Goal: Transaction & Acquisition: Purchase product/service

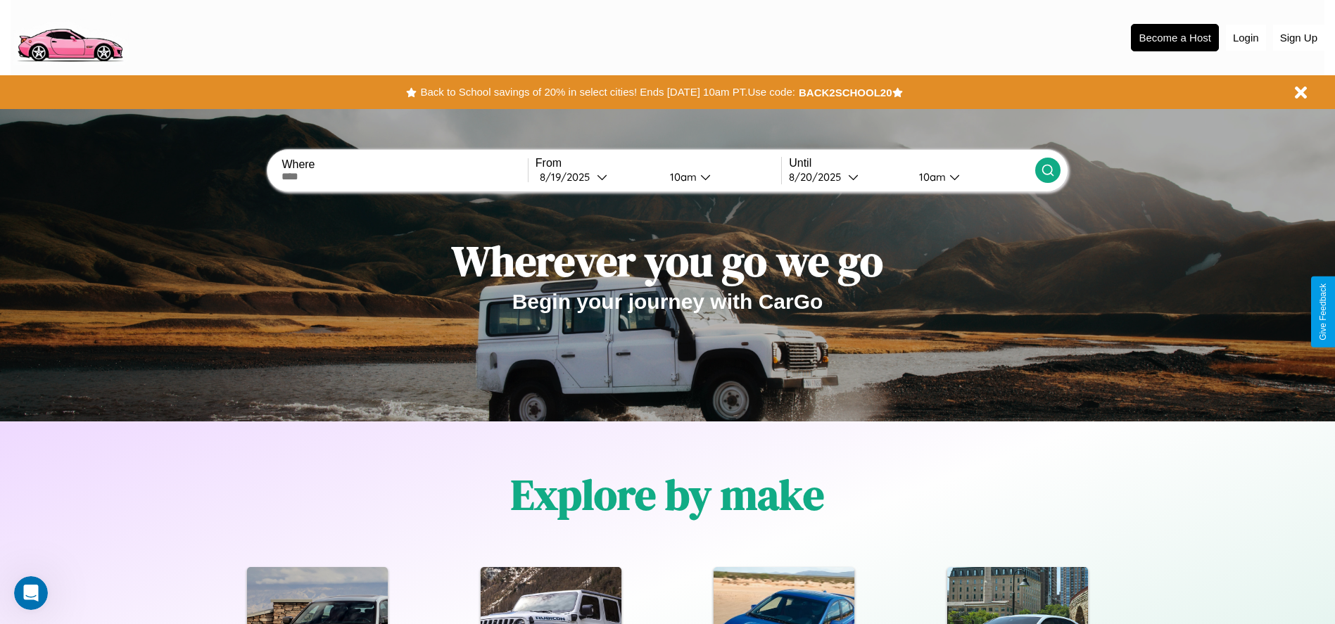
click at [405, 177] on input "text" at bounding box center [405, 176] width 246 height 11
type input "**********"
click at [597, 177] on div "8 / 19 / 2025" at bounding box center [568, 176] width 57 height 13
select select "*"
select select "****"
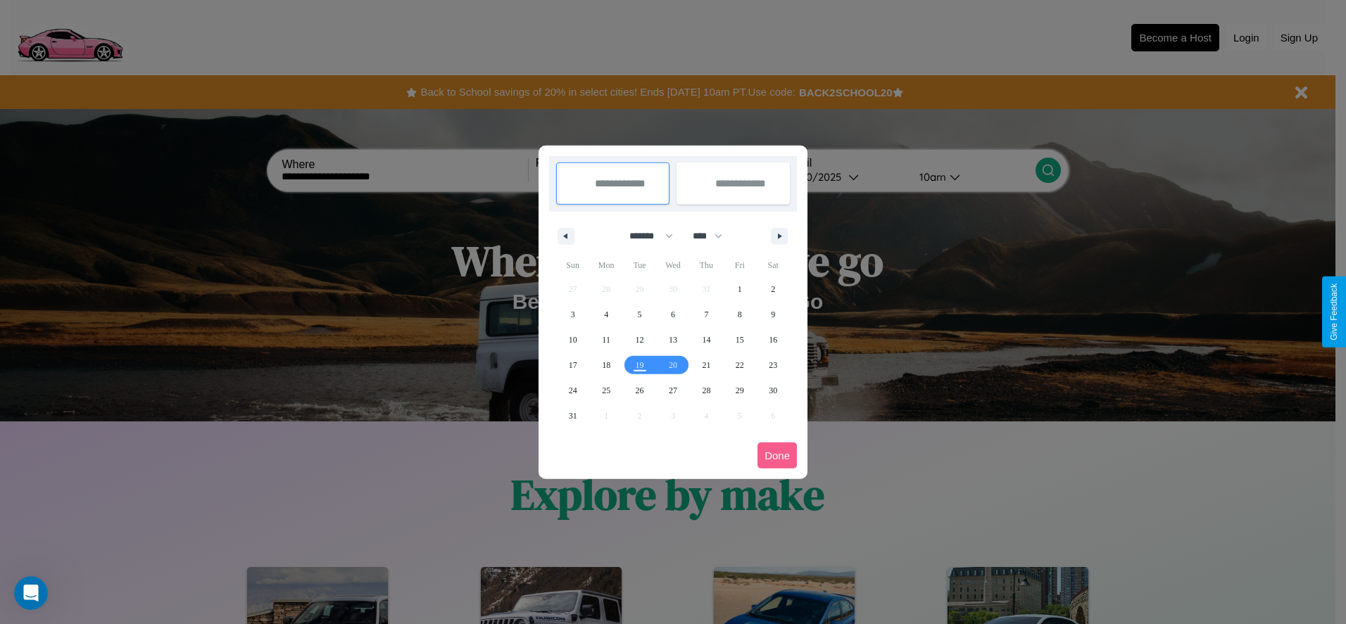
click at [645, 236] on select "******* ******** ***** ***** *** **** **** ****** ********* ******* ******** **…" at bounding box center [649, 236] width 60 height 23
select select "**"
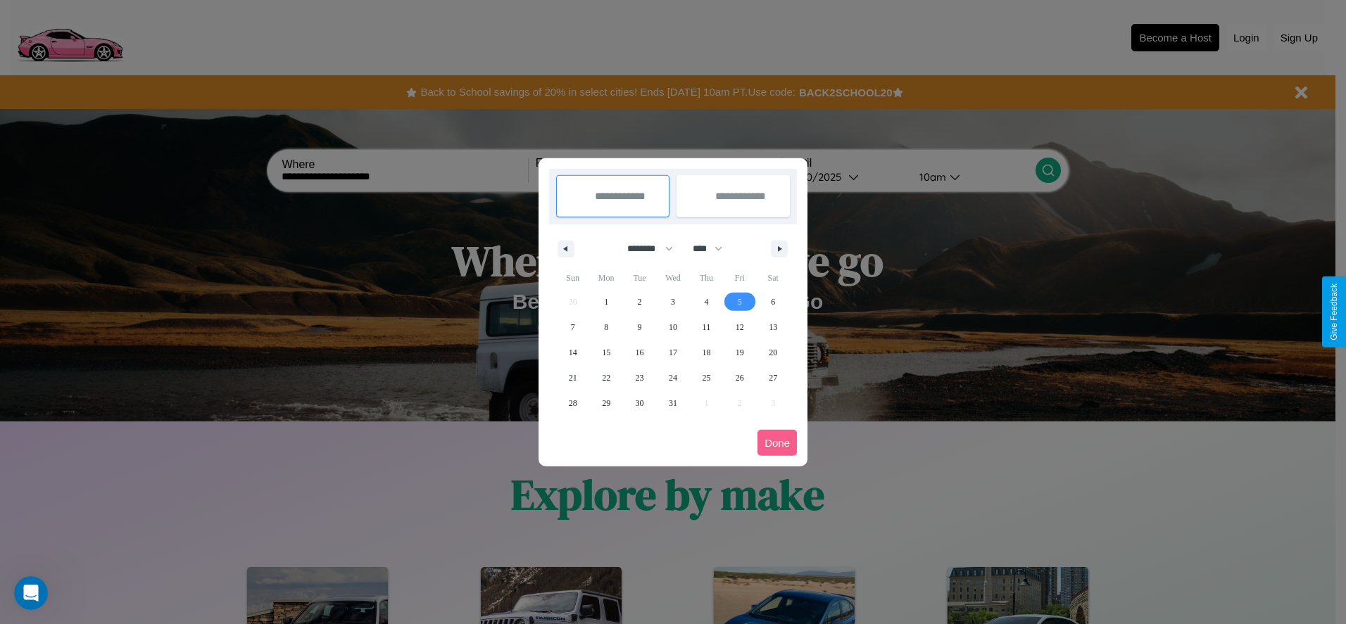
click at [739, 301] on span "5" at bounding box center [740, 301] width 4 height 25
type input "**********"
click at [572, 352] on span "14" at bounding box center [573, 352] width 8 height 25
type input "**********"
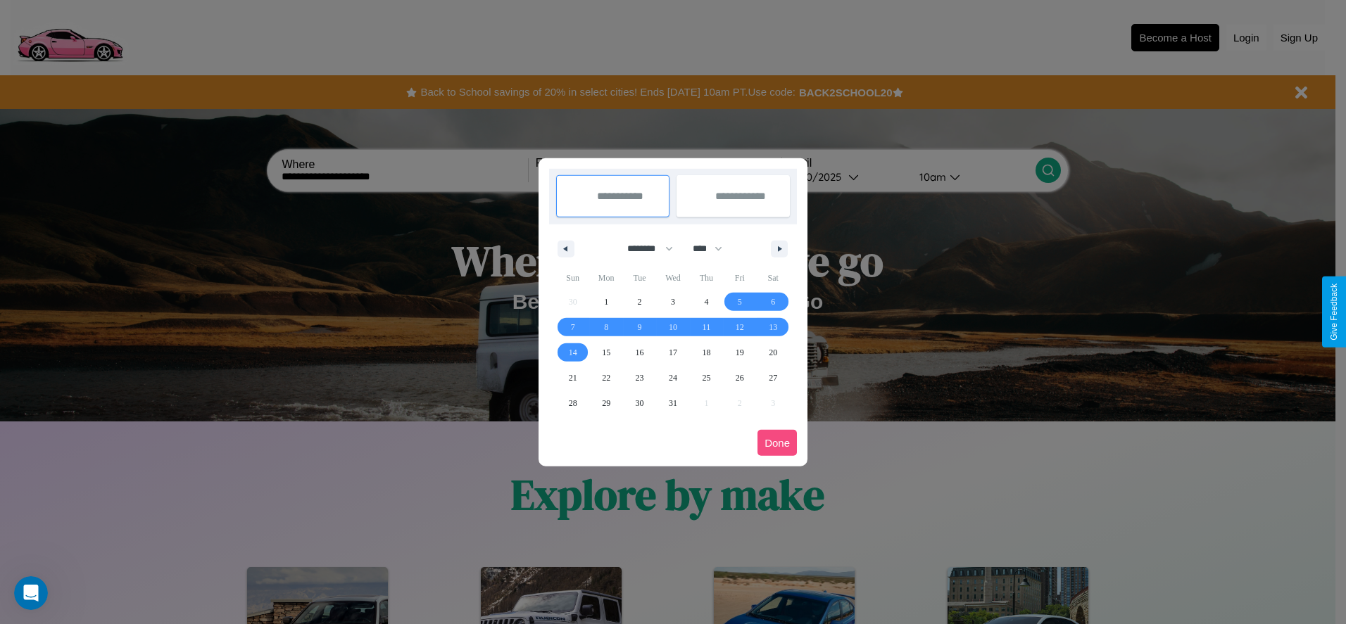
click at [777, 443] on button "Done" at bounding box center [776, 443] width 39 height 26
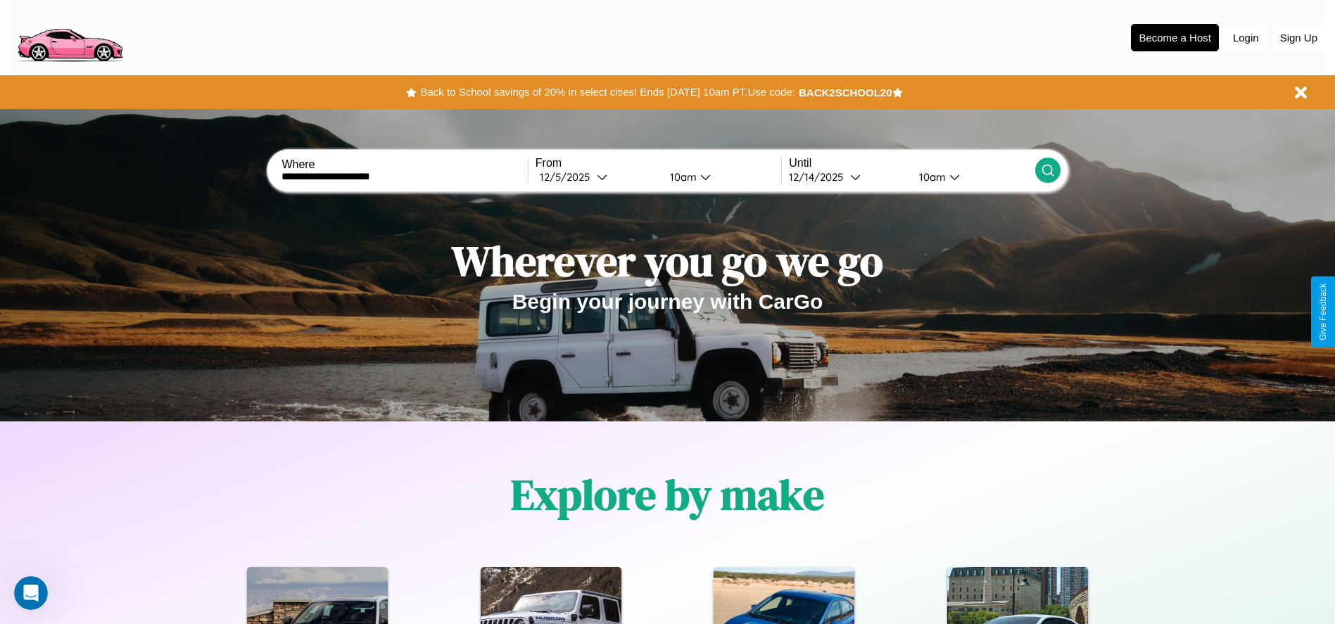
click at [1048, 170] on icon at bounding box center [1048, 170] width 14 height 14
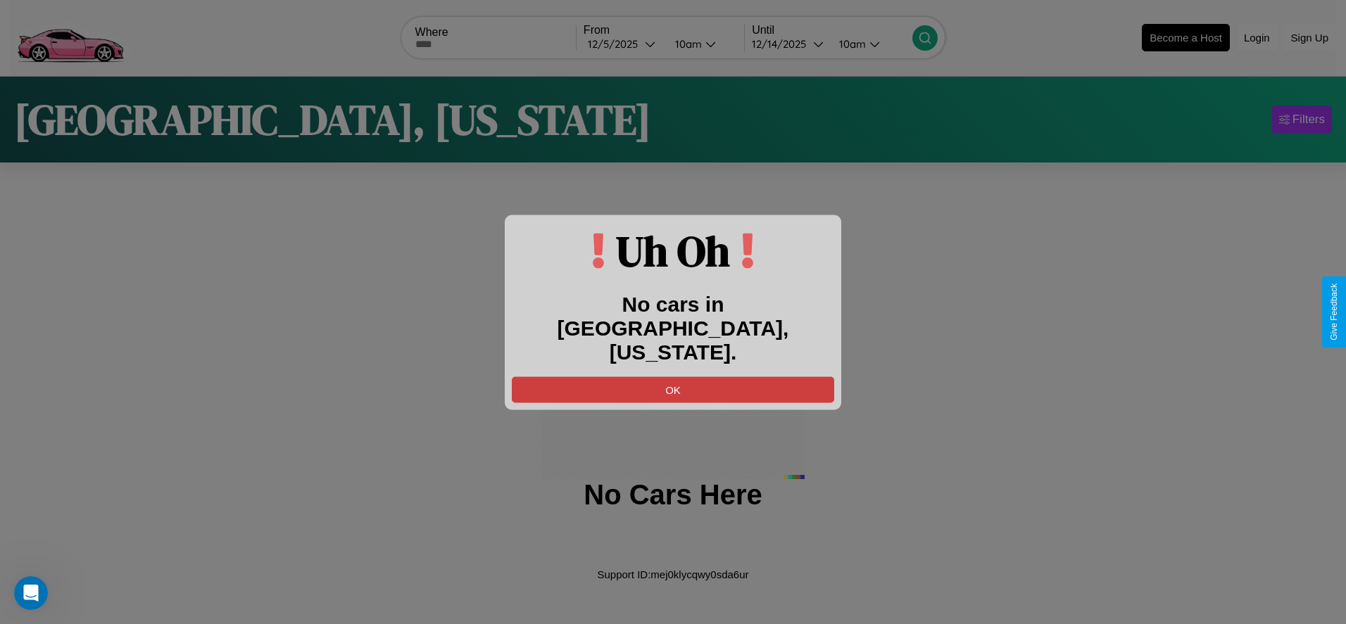
click at [673, 377] on button "OK" at bounding box center [673, 390] width 322 height 26
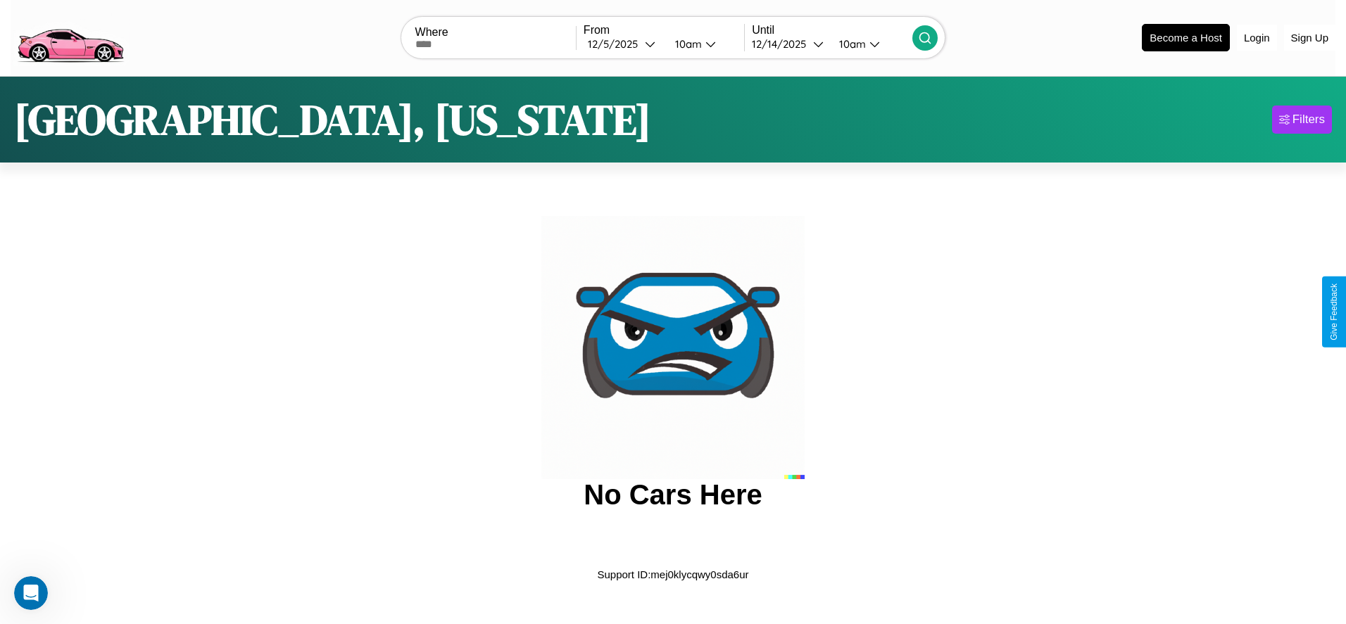
click at [70, 36] on img at bounding box center [70, 36] width 119 height 59
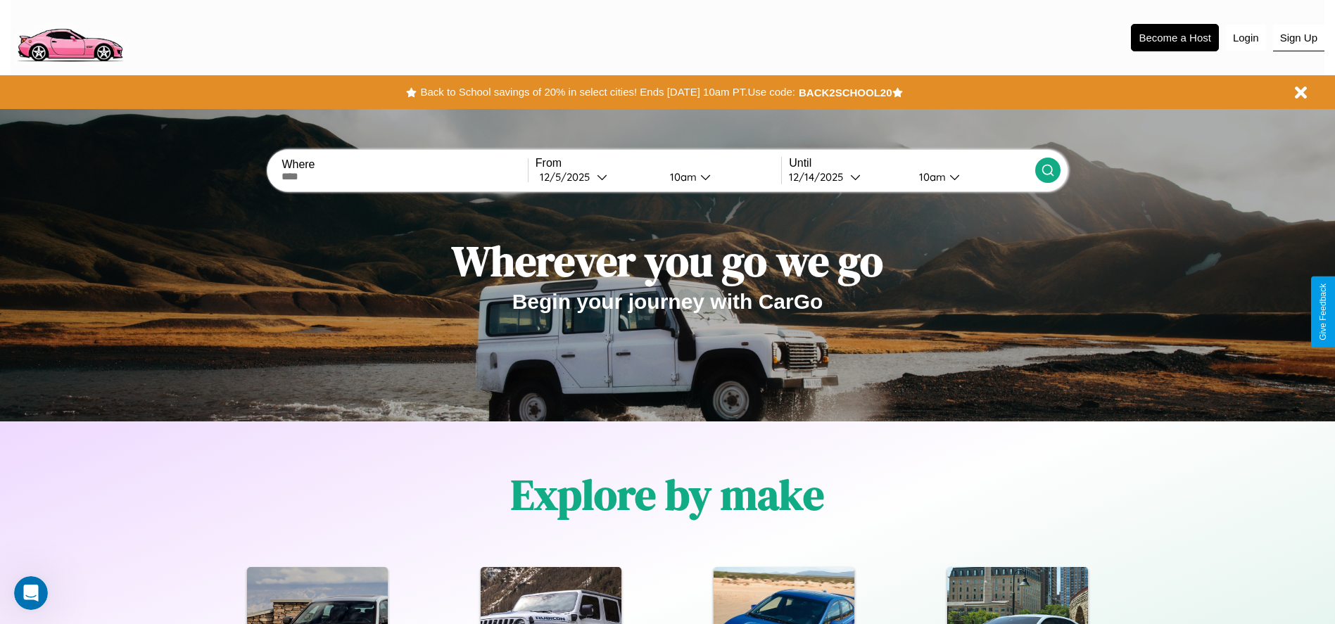
click at [1299, 37] on button "Sign Up" at bounding box center [1298, 38] width 51 height 27
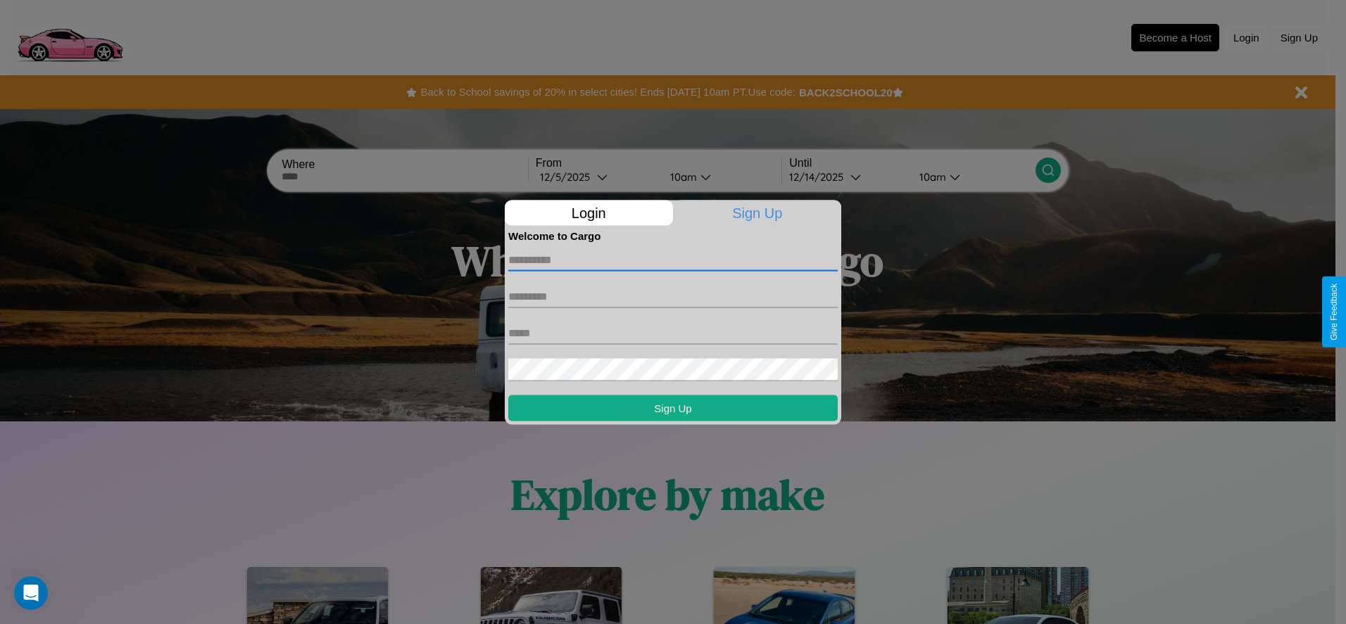
click at [673, 260] on input "text" at bounding box center [672, 260] width 329 height 23
type input "****"
click at [673, 296] on input "text" at bounding box center [672, 296] width 329 height 23
type input "****"
click at [673, 333] on input "text" at bounding box center [672, 333] width 329 height 23
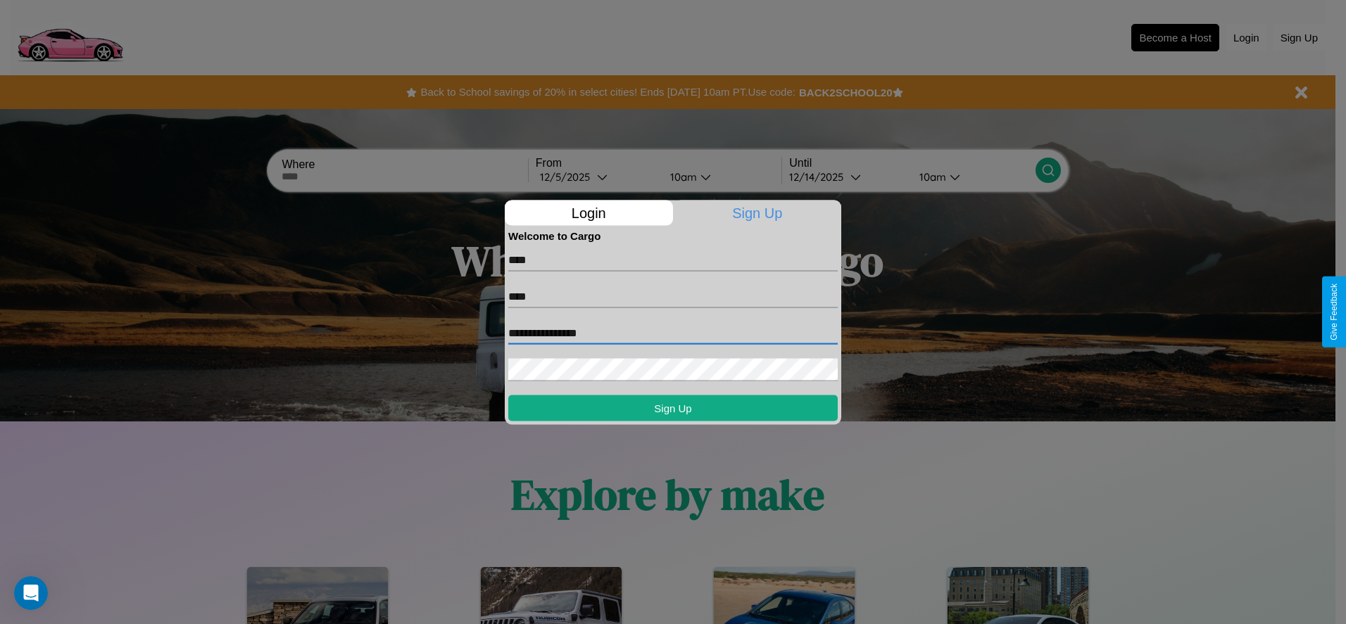
type input "**********"
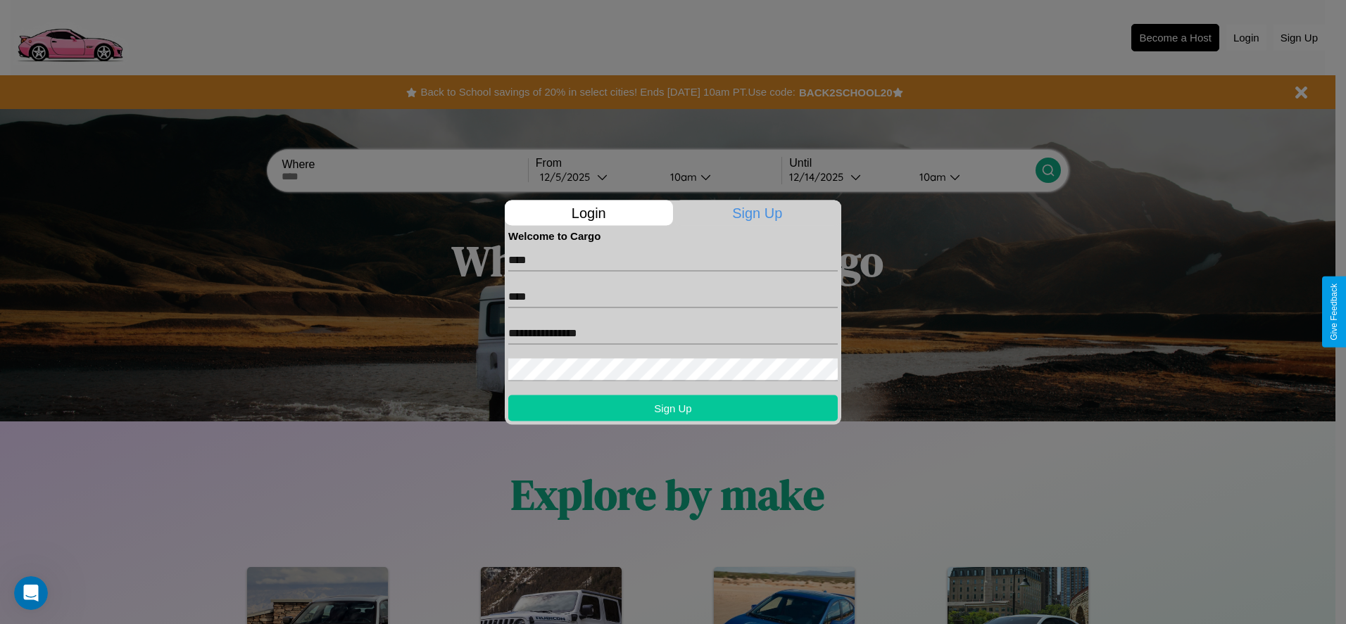
click at [673, 408] on button "Sign Up" at bounding box center [672, 408] width 329 height 26
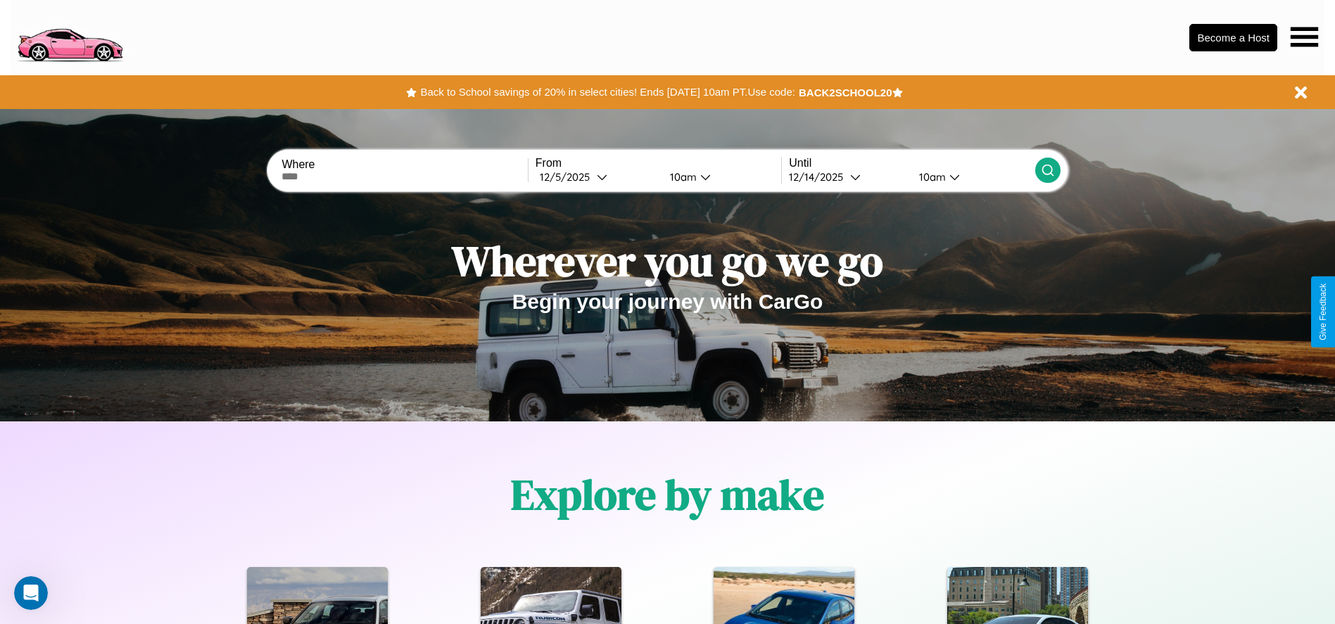
scroll to position [292, 0]
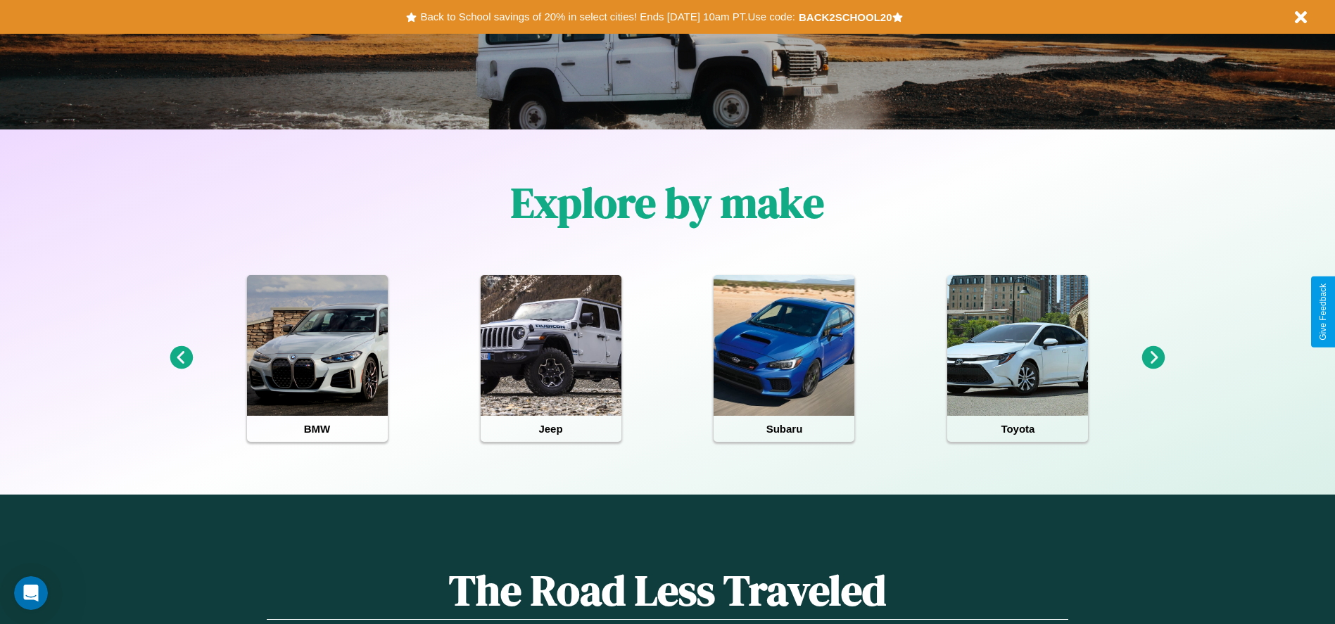
click at [1154, 358] on icon at bounding box center [1154, 357] width 23 height 23
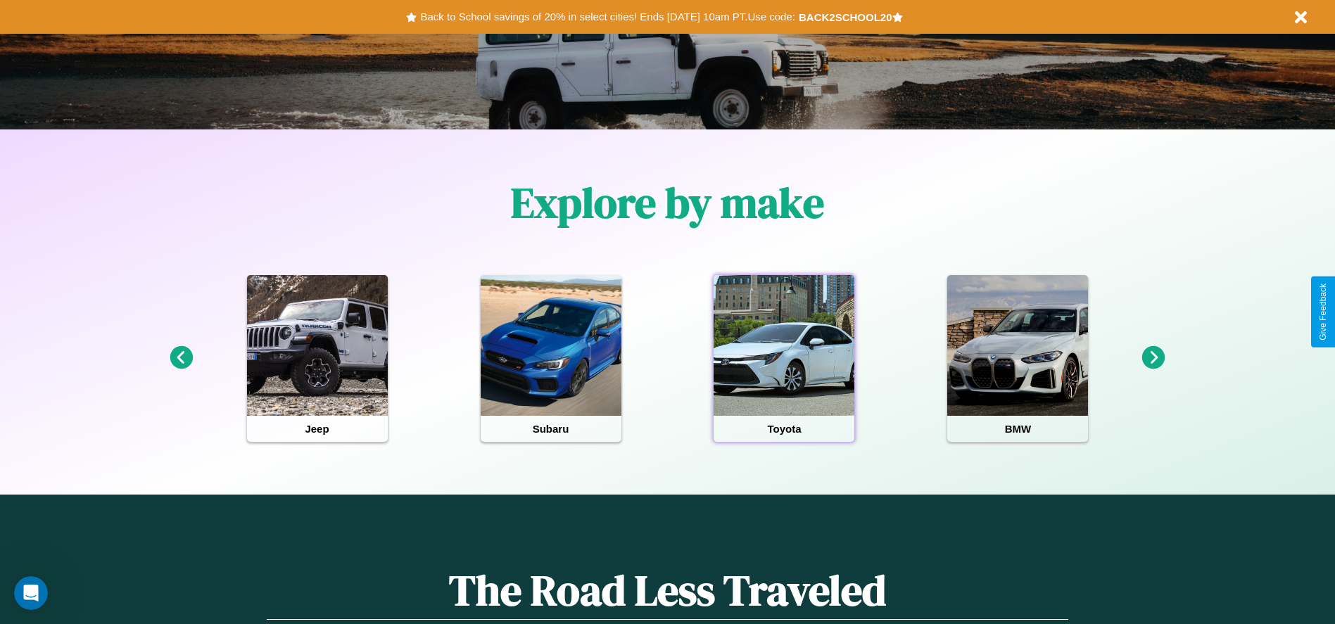
click at [784, 358] on div at bounding box center [784, 345] width 141 height 141
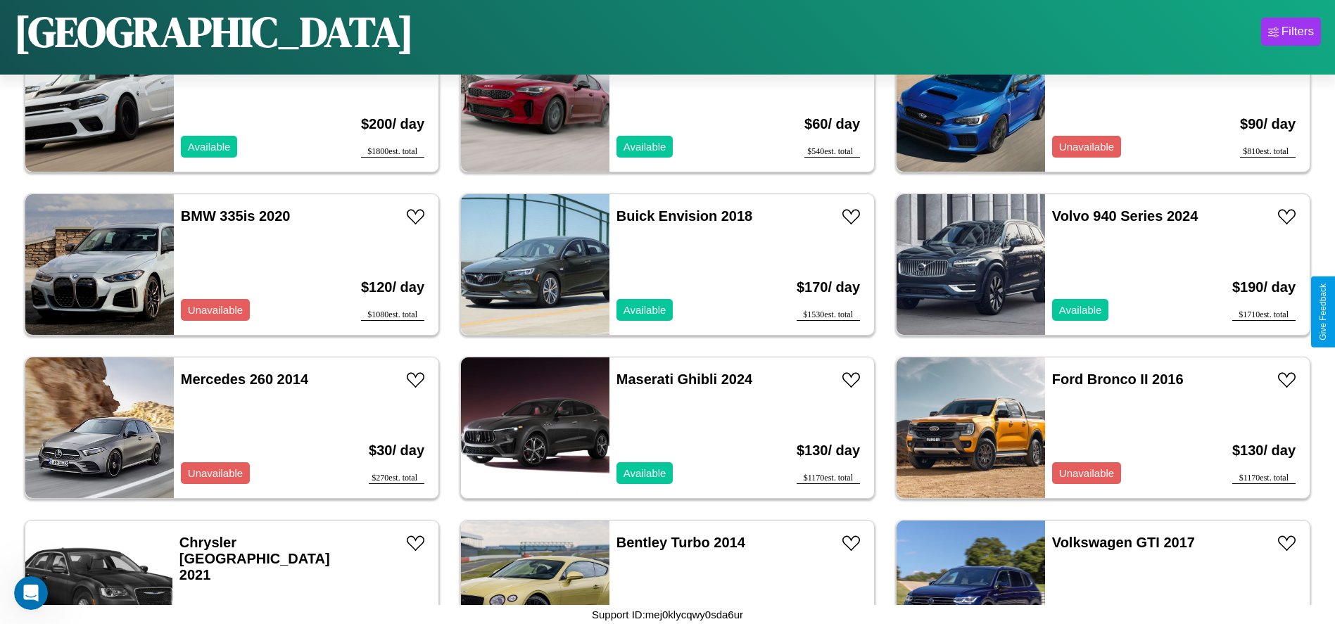
scroll to position [7017, 0]
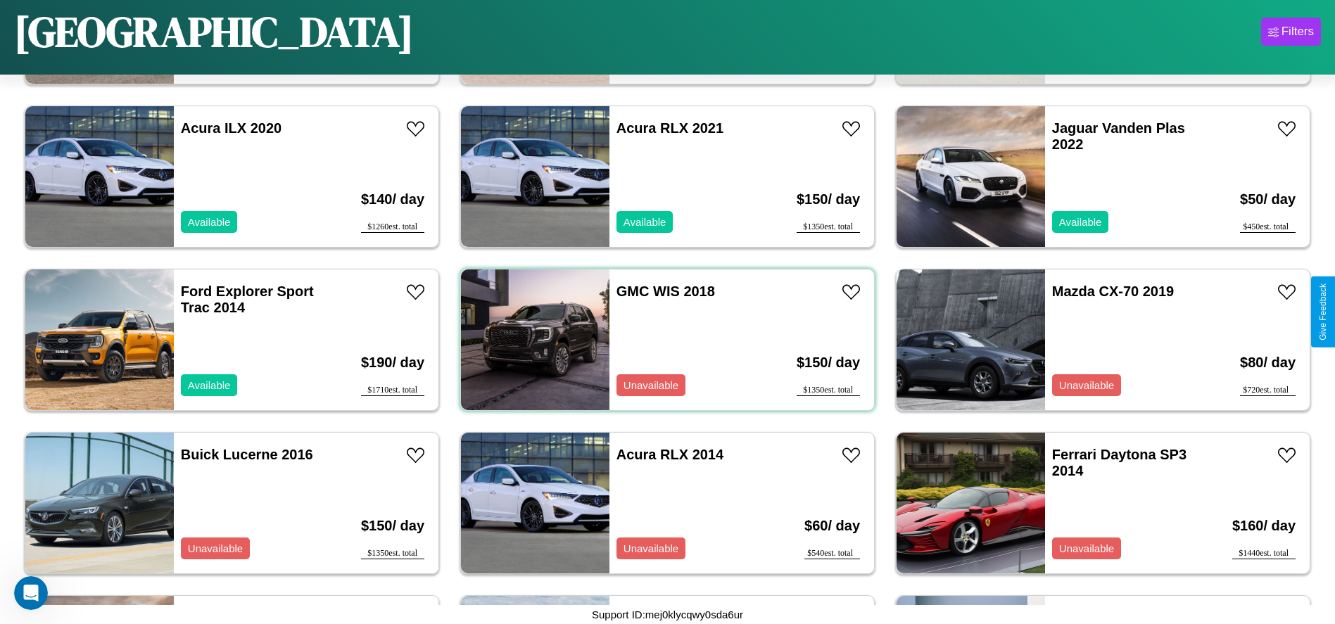
click at [662, 340] on div "GMC WIS 2018 Unavailable" at bounding box center [691, 340] width 163 height 141
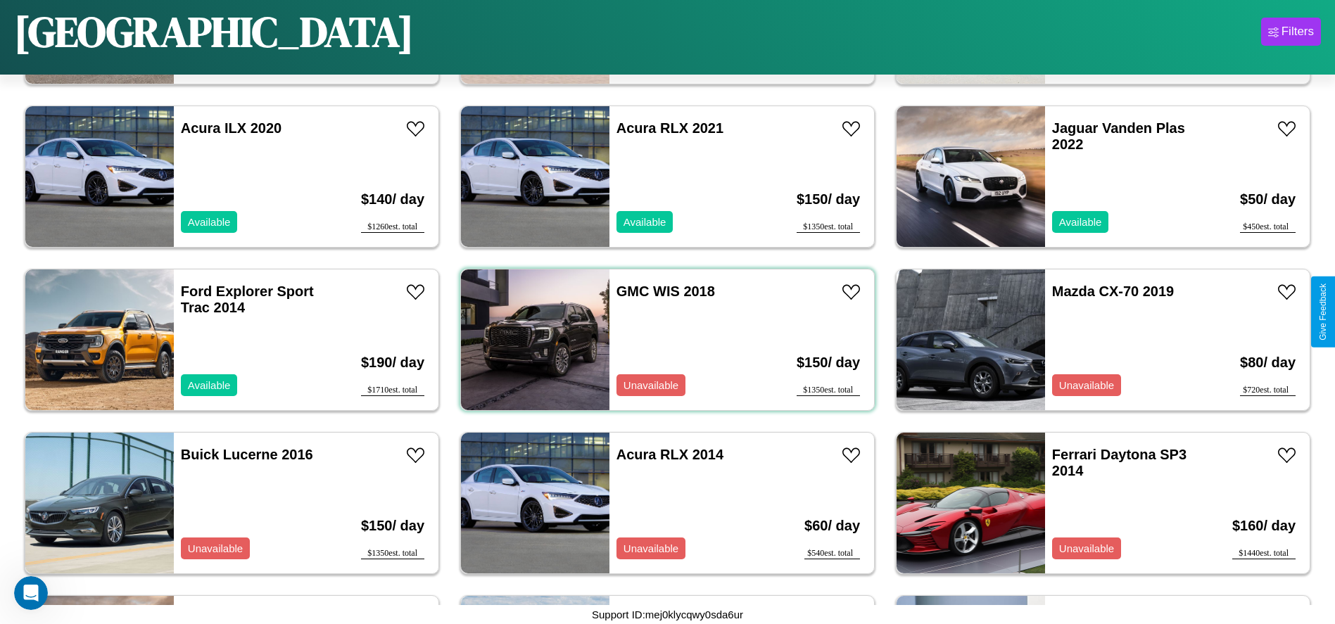
click at [662, 340] on div "GMC WIS 2018 Unavailable" at bounding box center [691, 340] width 163 height 141
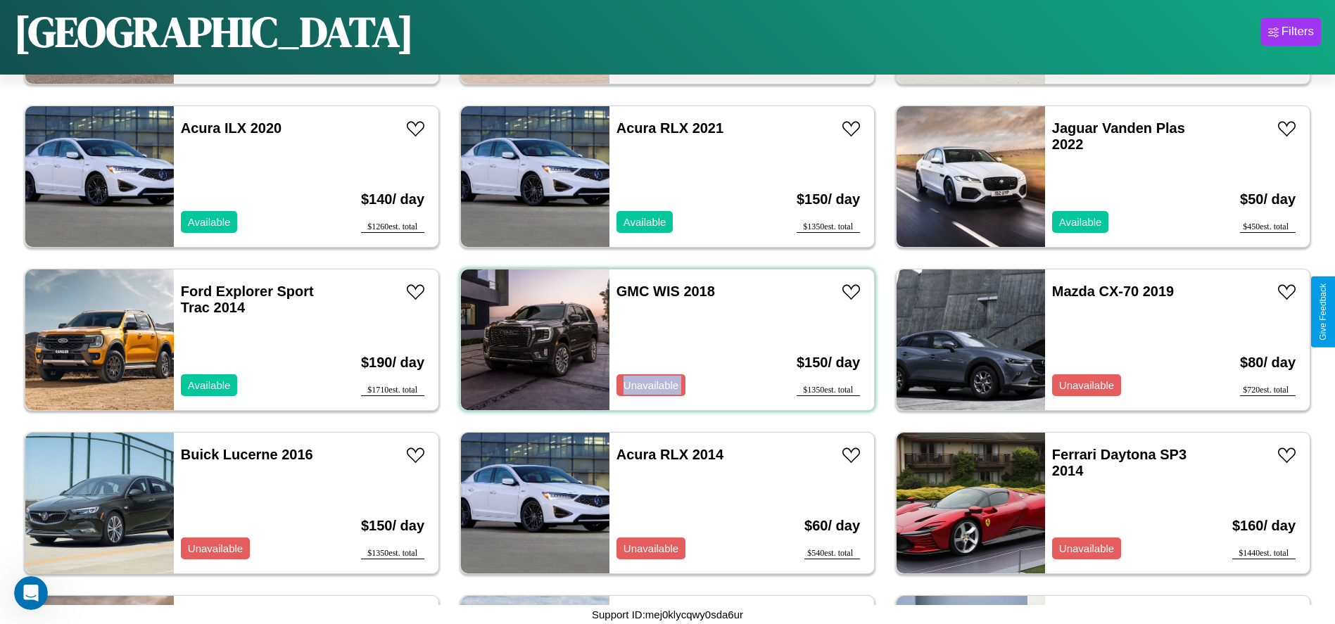
click at [662, 340] on div "GMC WIS 2018 Unavailable" at bounding box center [691, 340] width 163 height 141
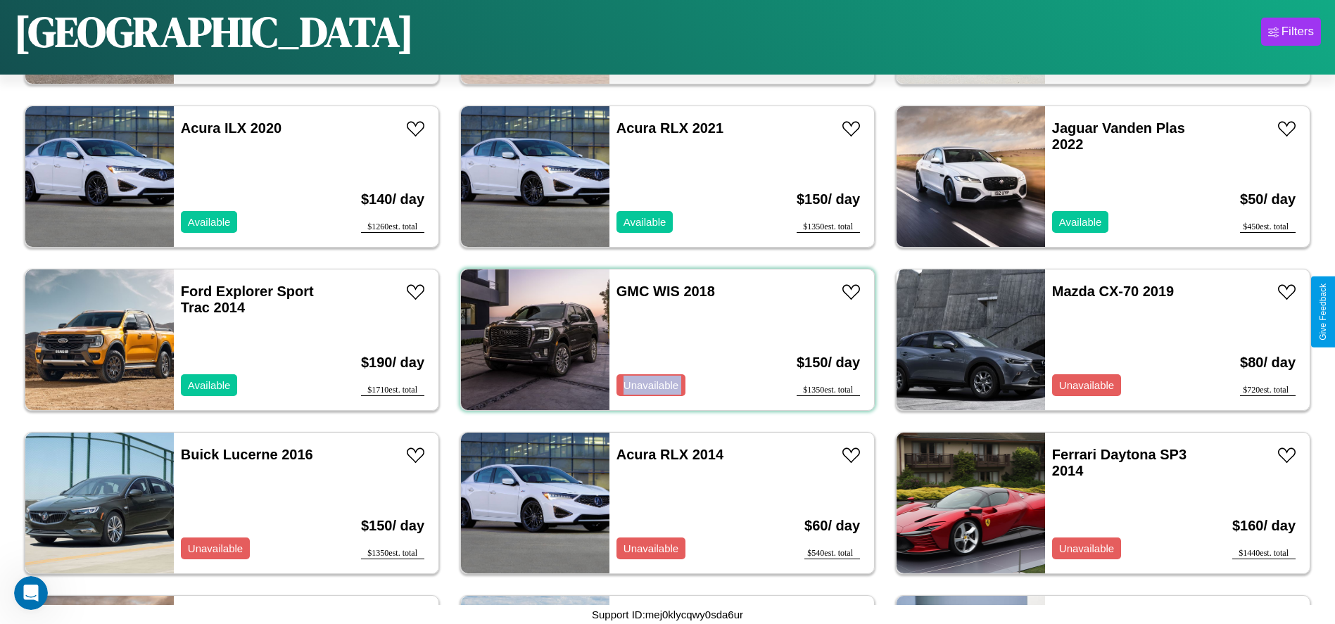
click at [662, 340] on div "GMC WIS 2018 Unavailable" at bounding box center [691, 340] width 163 height 141
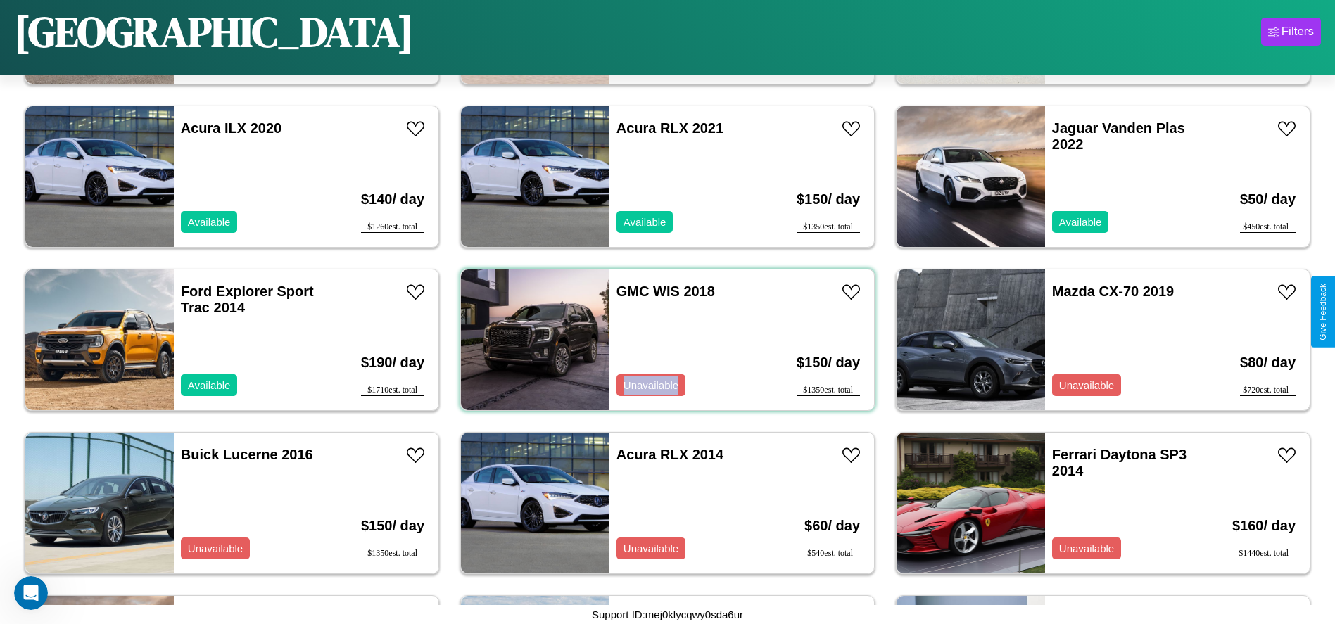
click at [662, 340] on div "GMC WIS 2018 Unavailable" at bounding box center [691, 340] width 163 height 141
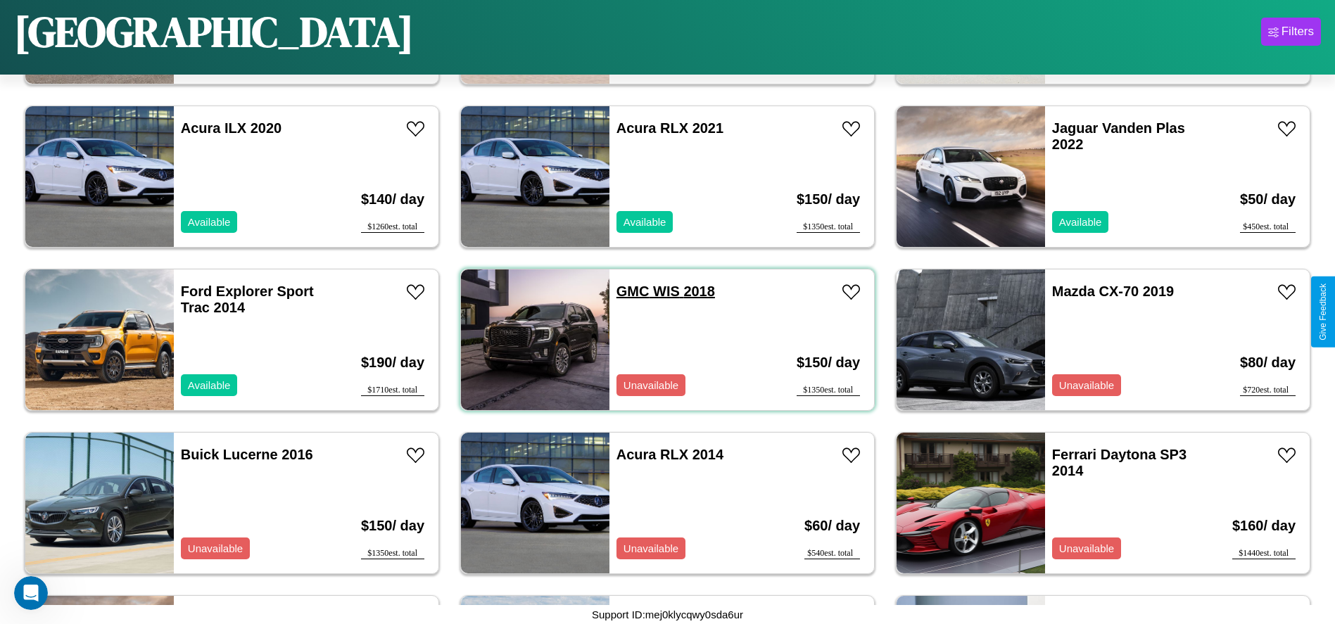
click at [628, 291] on link "GMC WIS 2018" at bounding box center [666, 291] width 99 height 15
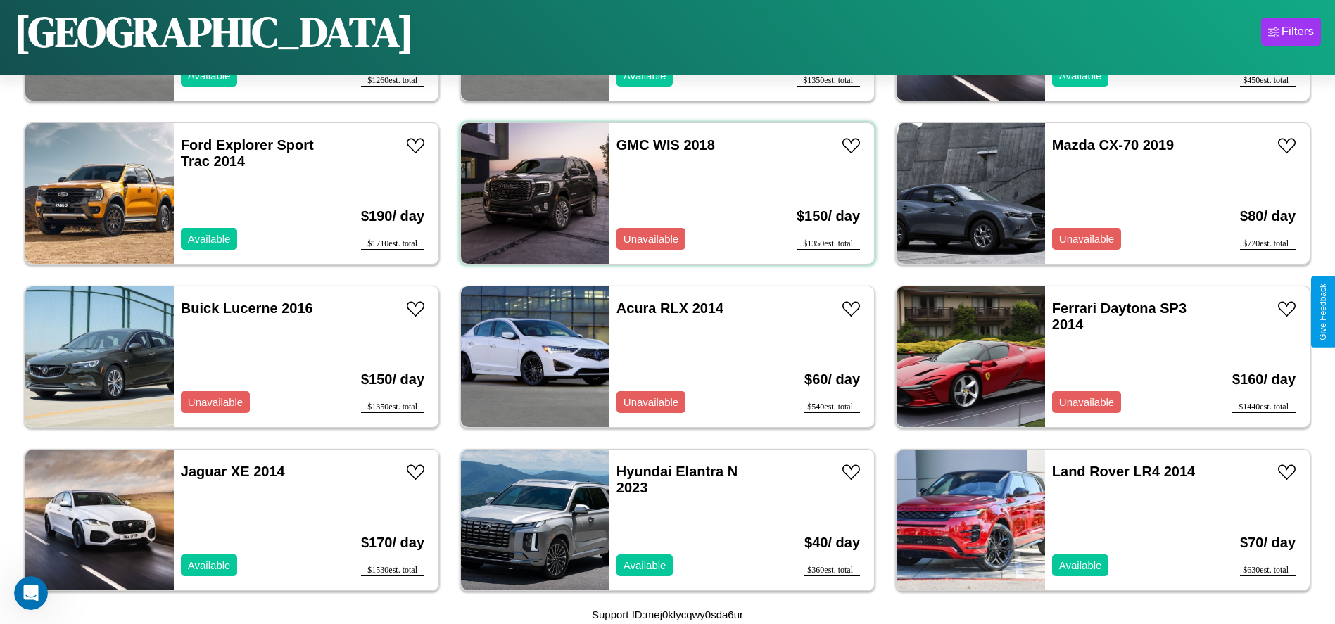
scroll to position [7833, 0]
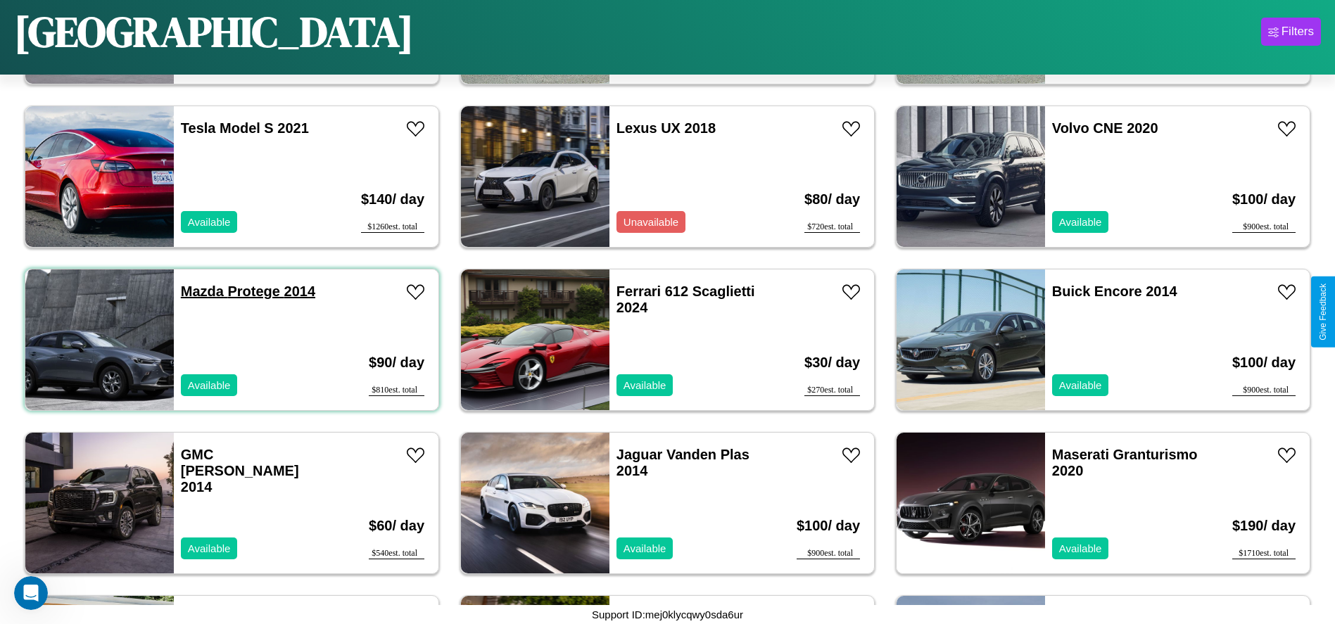
click at [201, 291] on link "Mazda Protege 2014" at bounding box center [248, 291] width 134 height 15
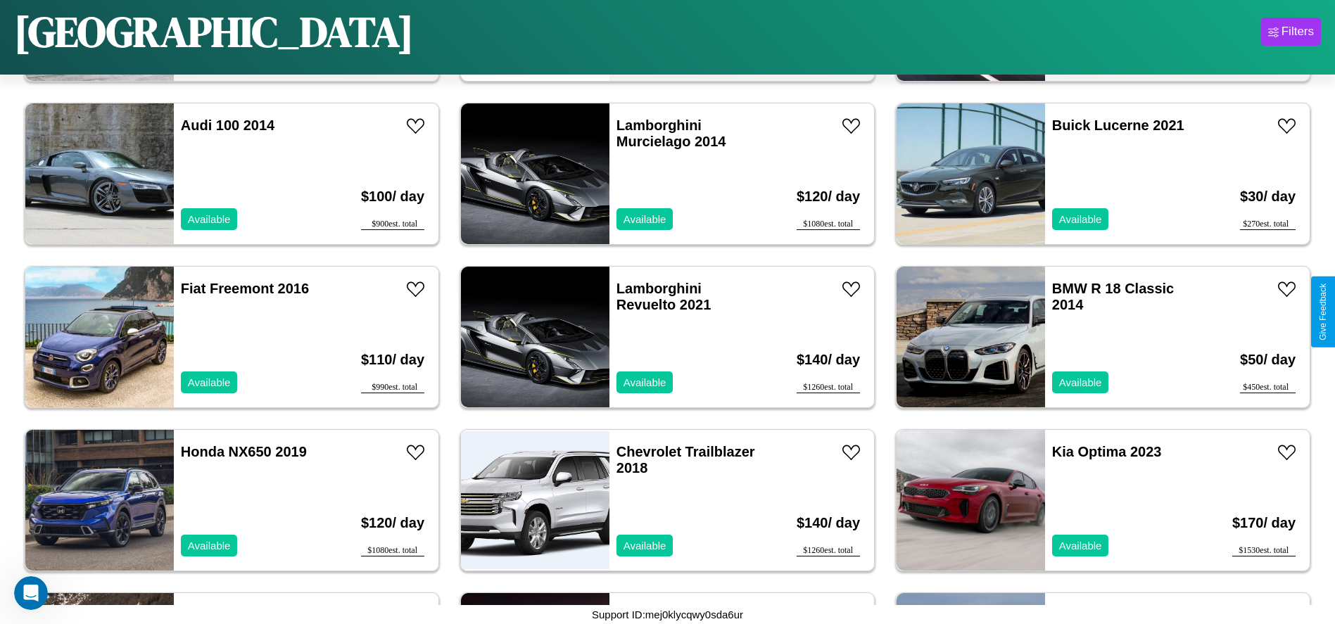
scroll to position [5710, 0]
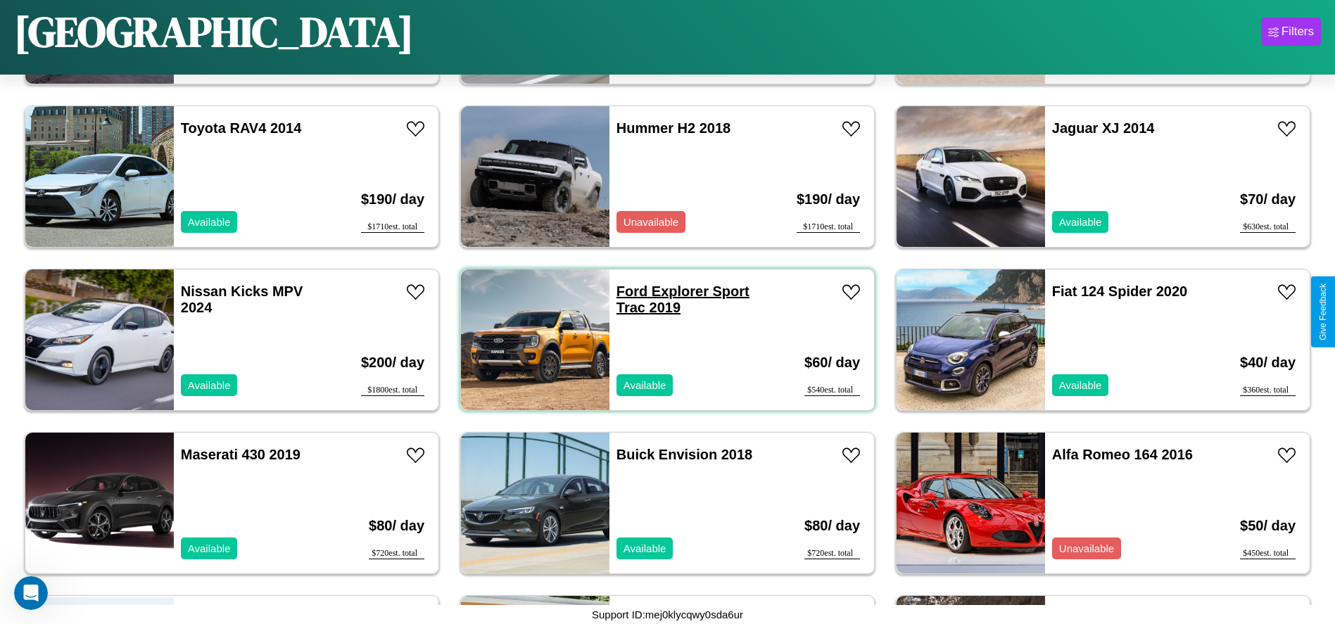
click at [627, 291] on link "Ford Explorer Sport Trac 2019" at bounding box center [683, 300] width 133 height 32
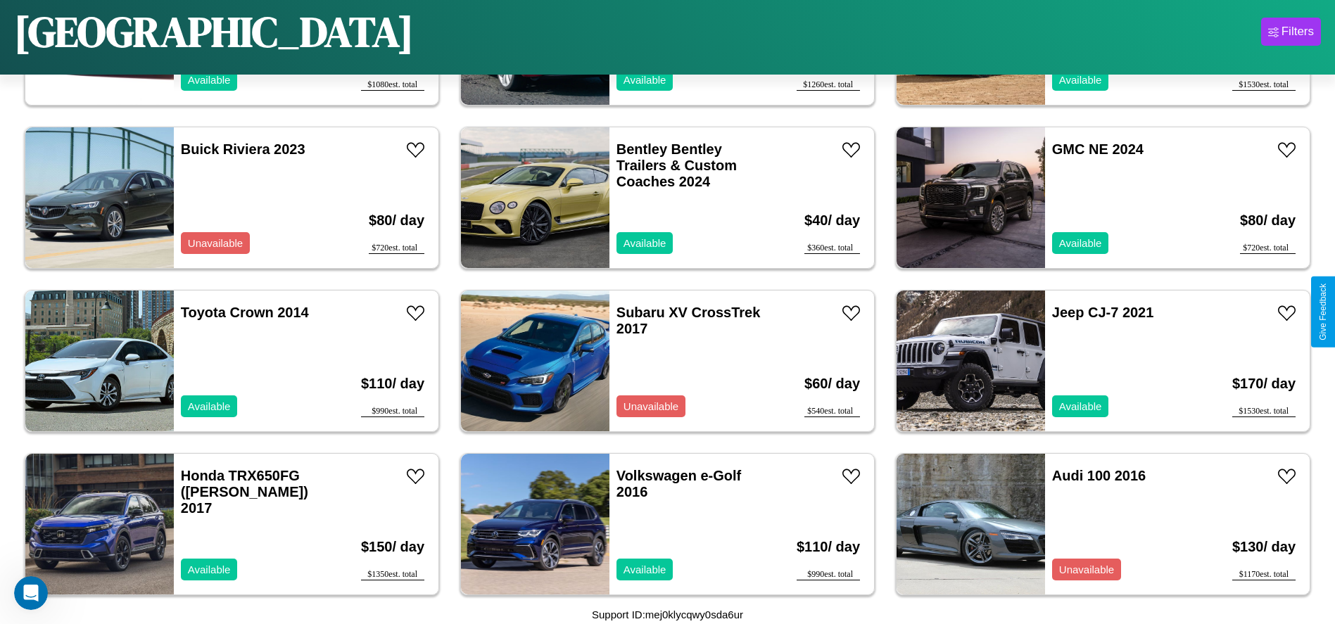
scroll to position [7180, 0]
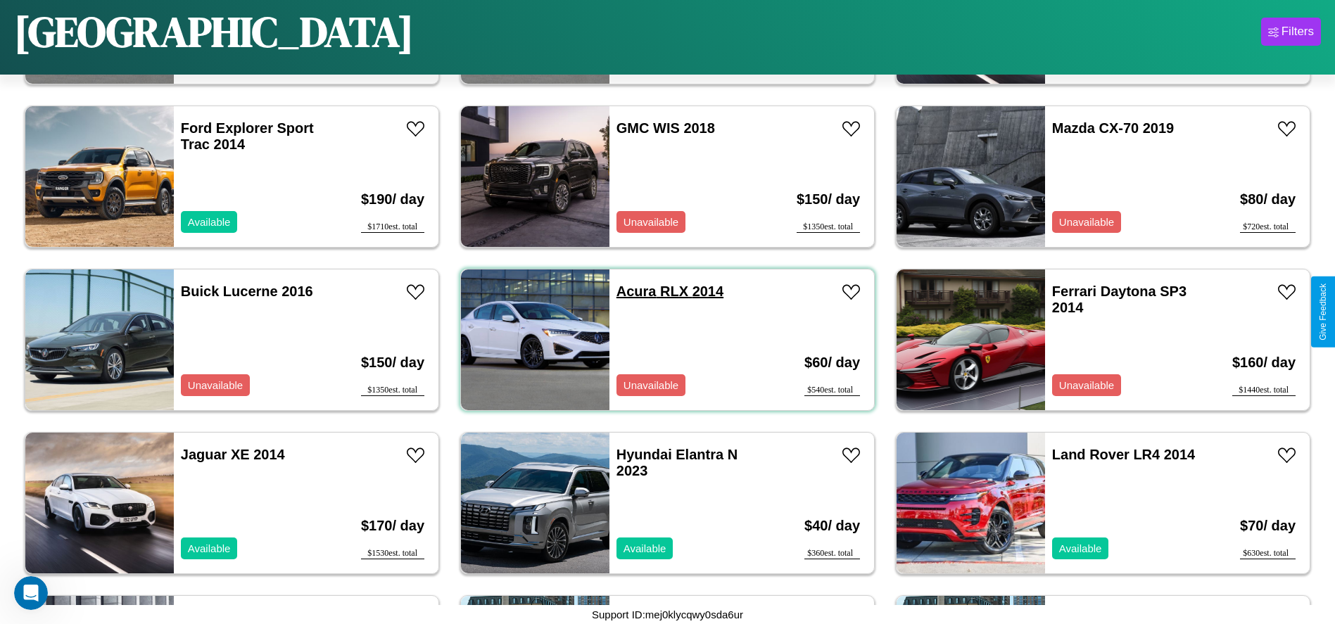
click at [631, 291] on link "Acura RLX 2014" at bounding box center [670, 291] width 107 height 15
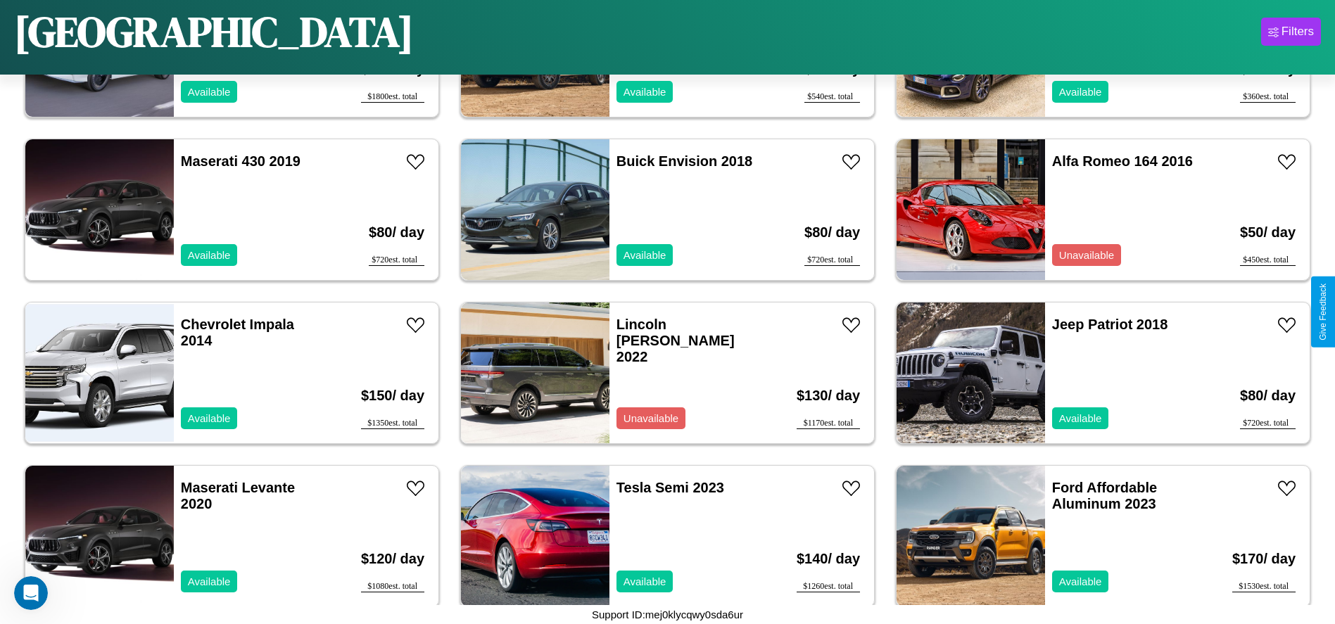
scroll to position [5710, 0]
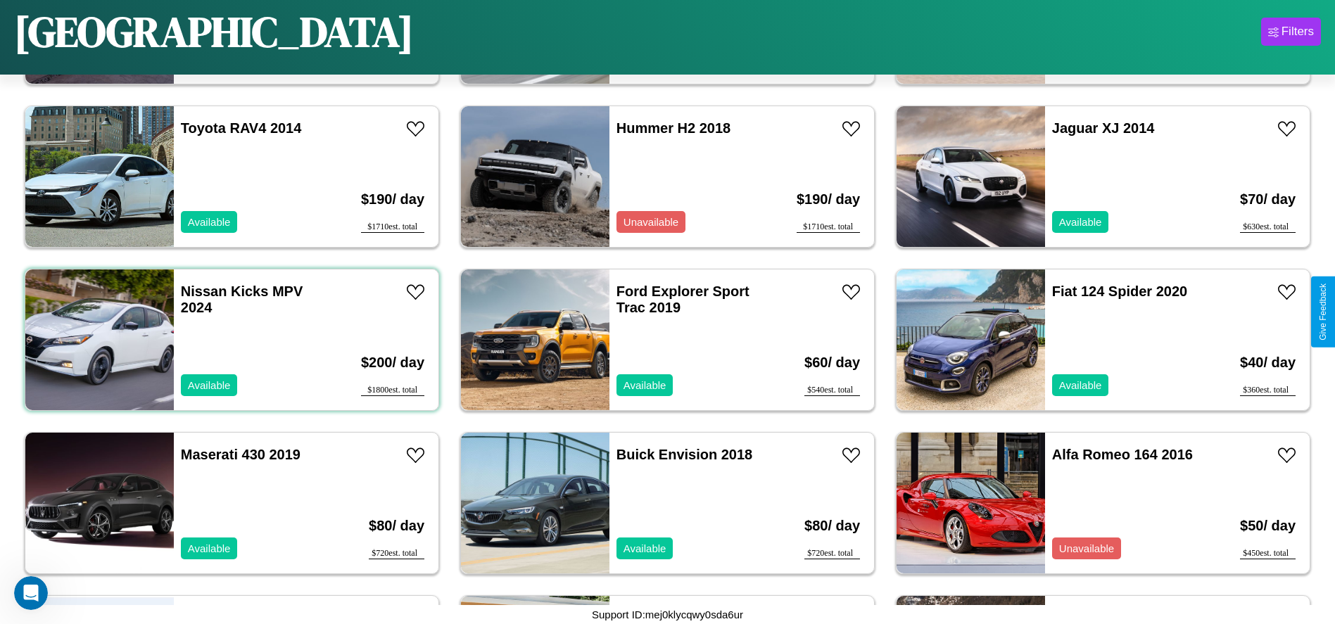
click at [230, 340] on div "Nissan Kicks MPV 2024 Available" at bounding box center [255, 340] width 163 height 141
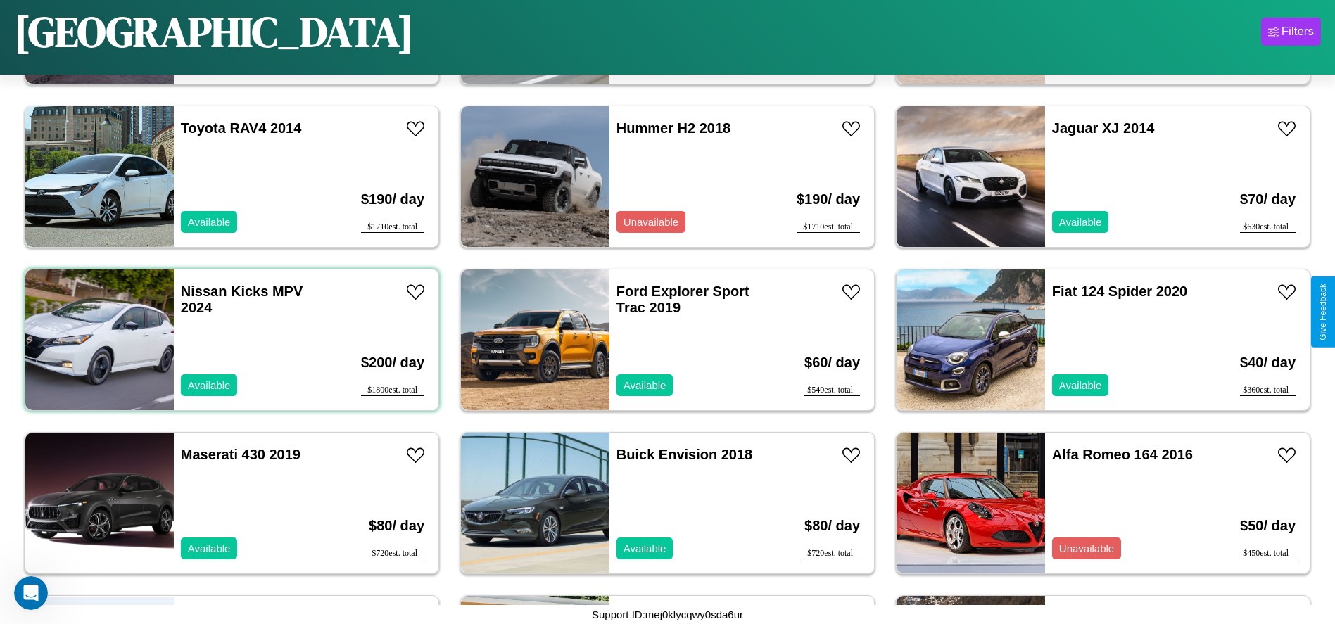
click at [230, 340] on div "Nissan Kicks MPV 2024 Available" at bounding box center [255, 340] width 163 height 141
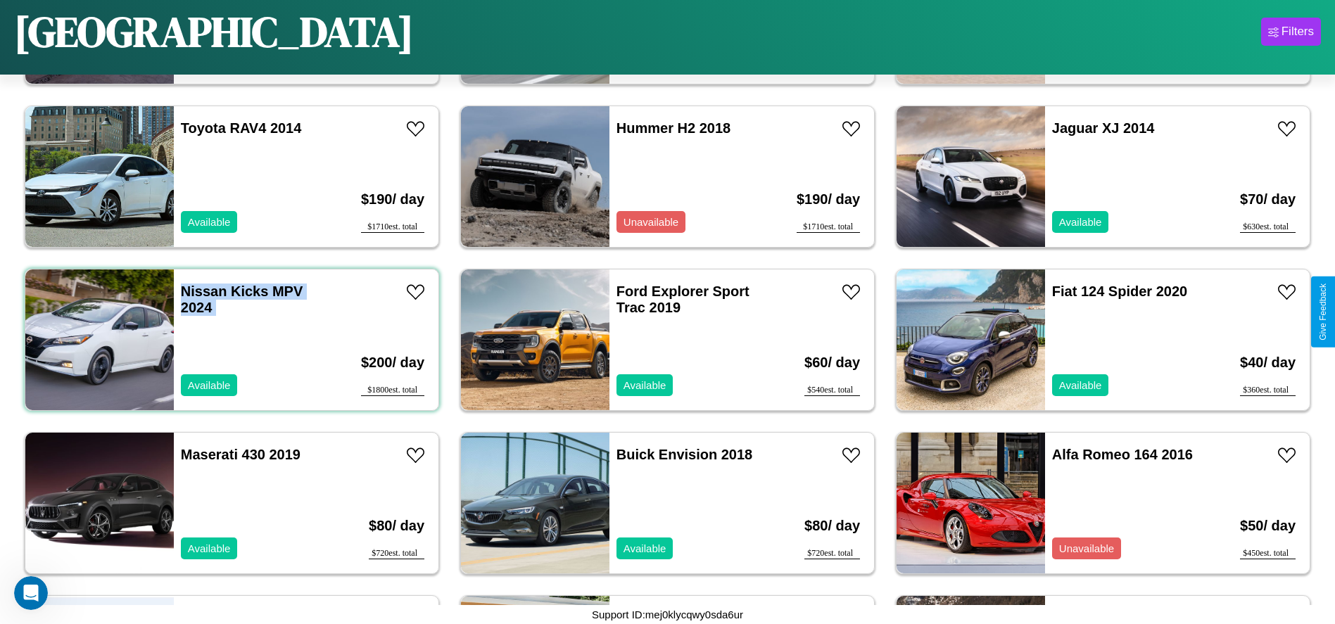
click at [230, 340] on div "Nissan Kicks MPV 2024 Available" at bounding box center [255, 340] width 163 height 141
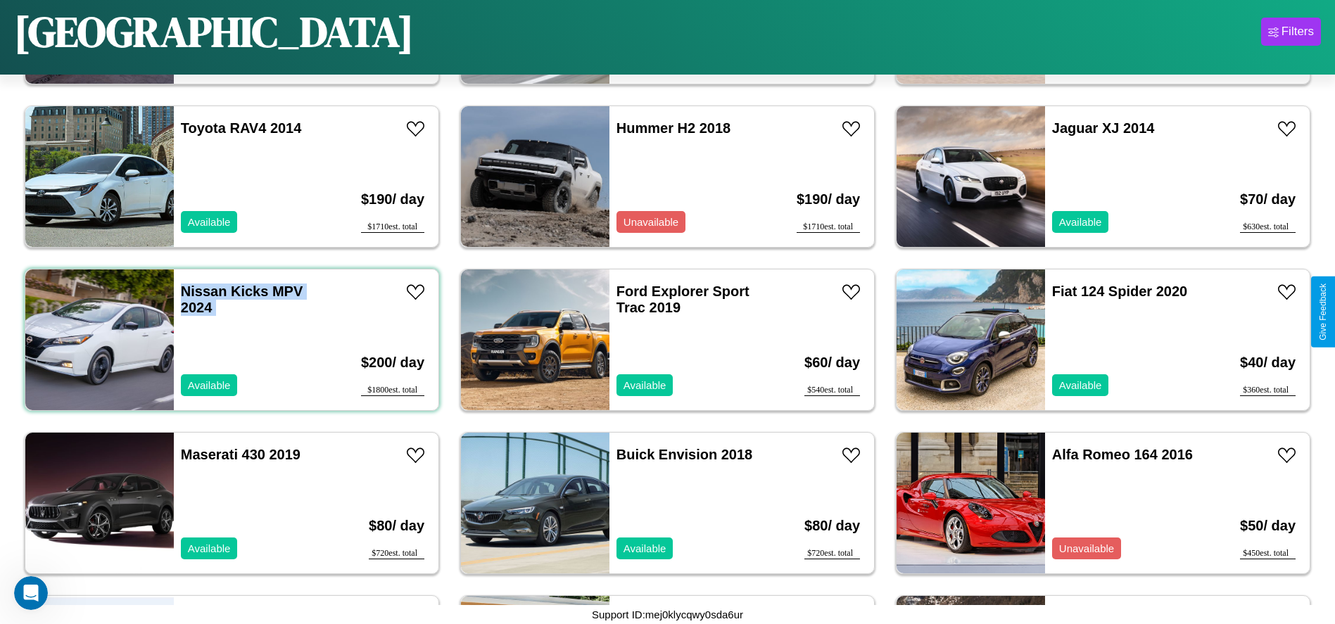
click at [230, 340] on div "Nissan Kicks MPV 2024 Available" at bounding box center [255, 340] width 163 height 141
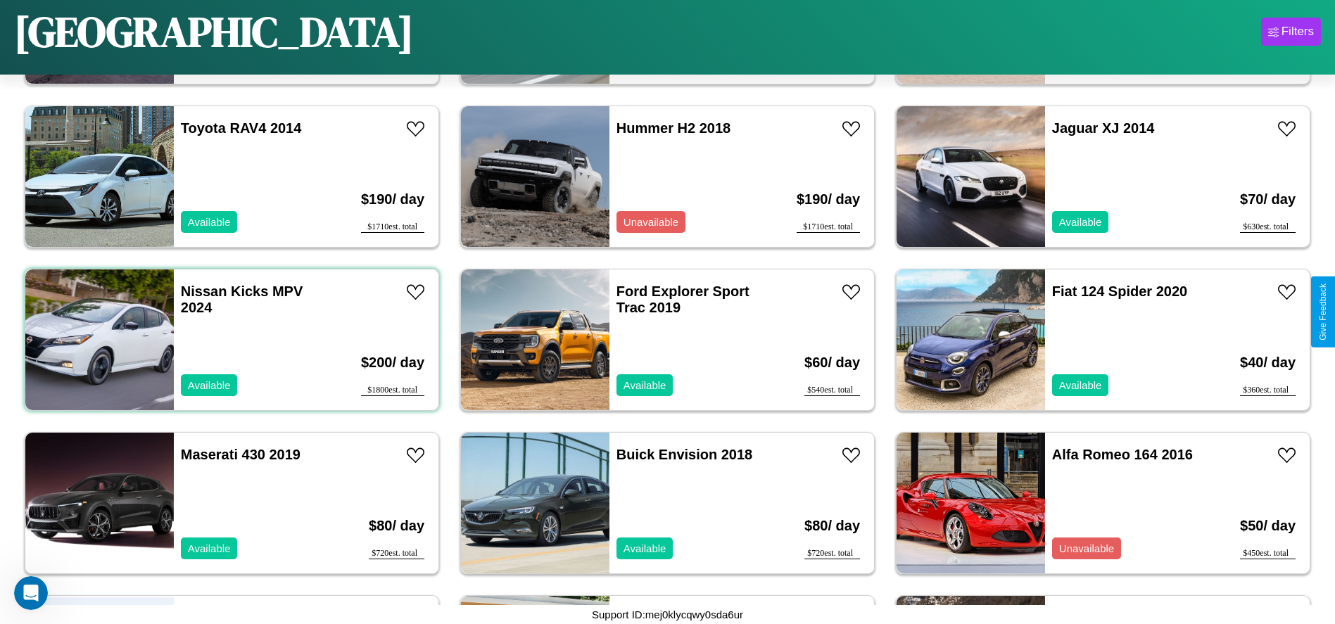
click at [230, 340] on div "Nissan Kicks MPV 2024 Available" at bounding box center [255, 340] width 163 height 141
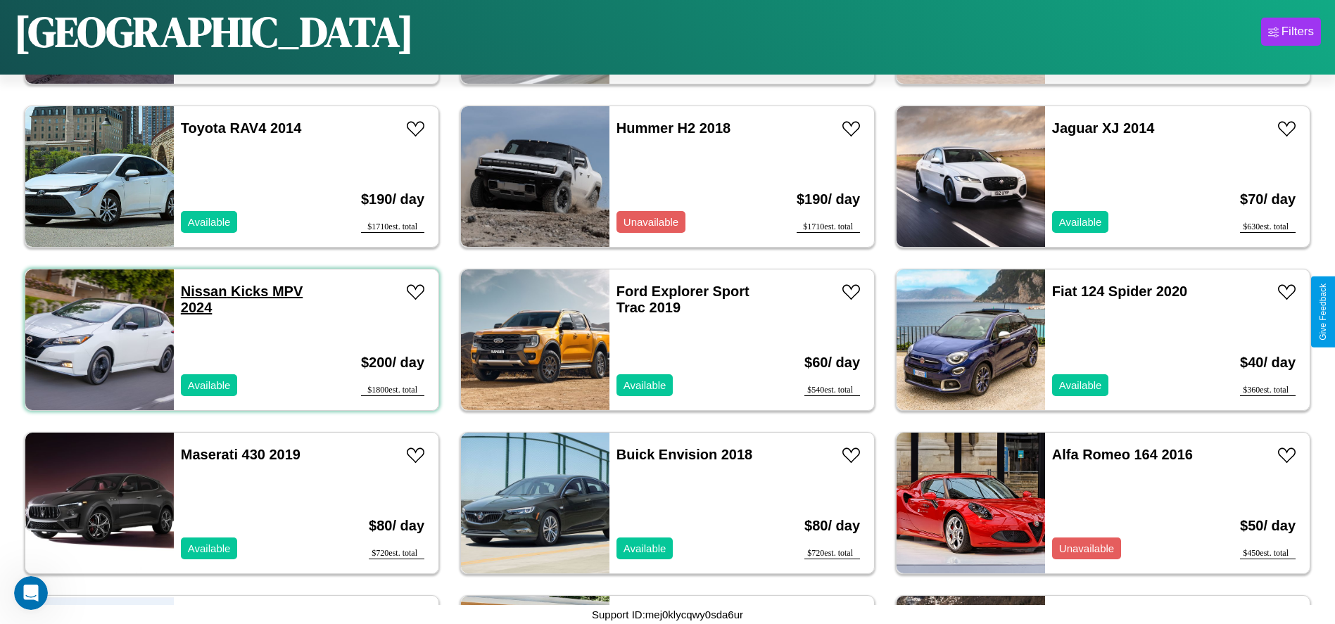
click at [202, 291] on link "Nissan Kicks MPV 2024" at bounding box center [242, 300] width 122 height 32
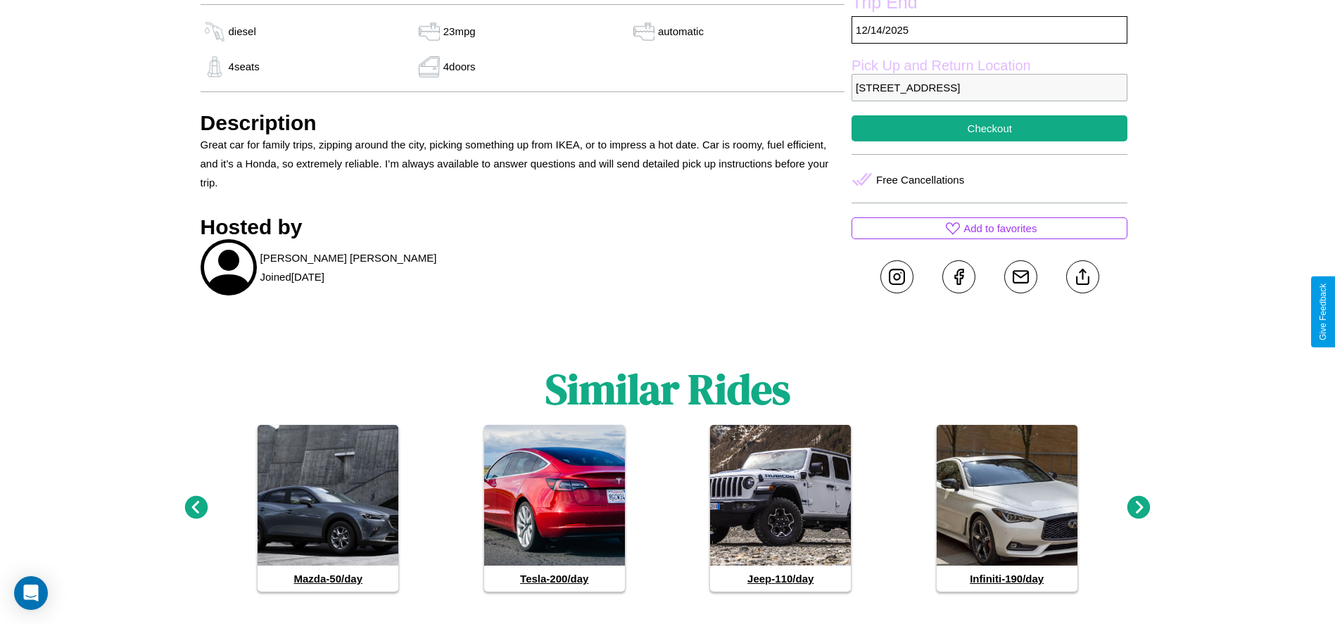
scroll to position [562, 0]
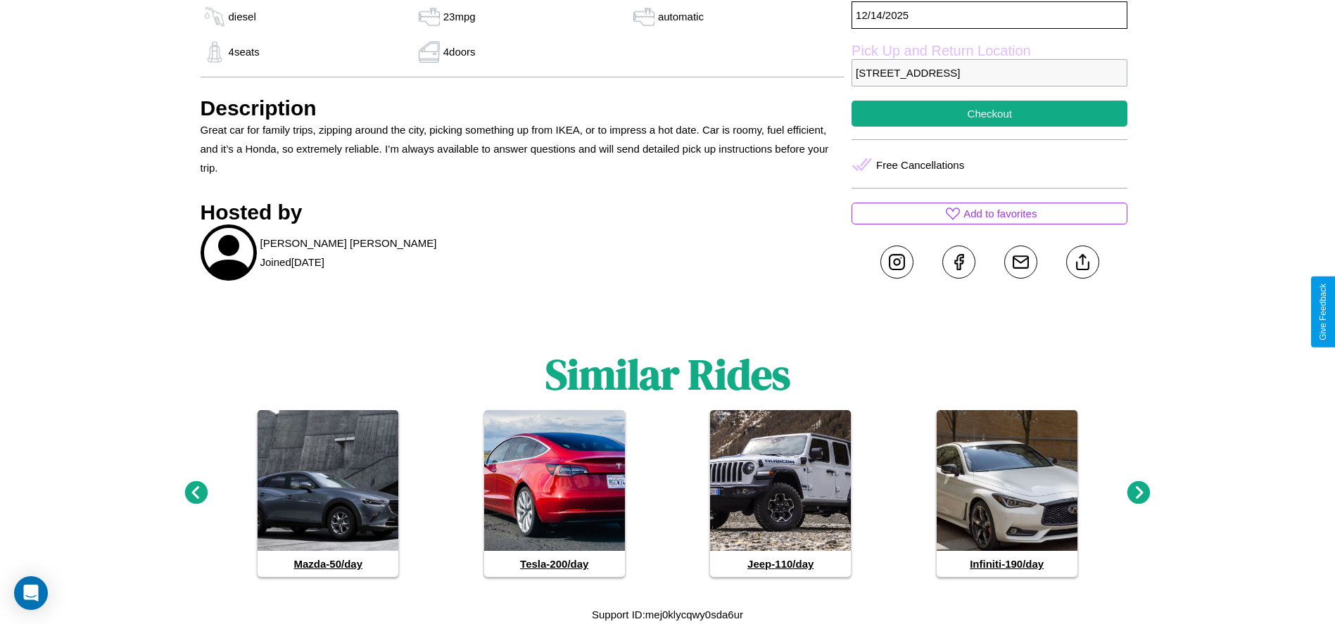
click at [1139, 493] on icon at bounding box center [1139, 493] width 23 height 23
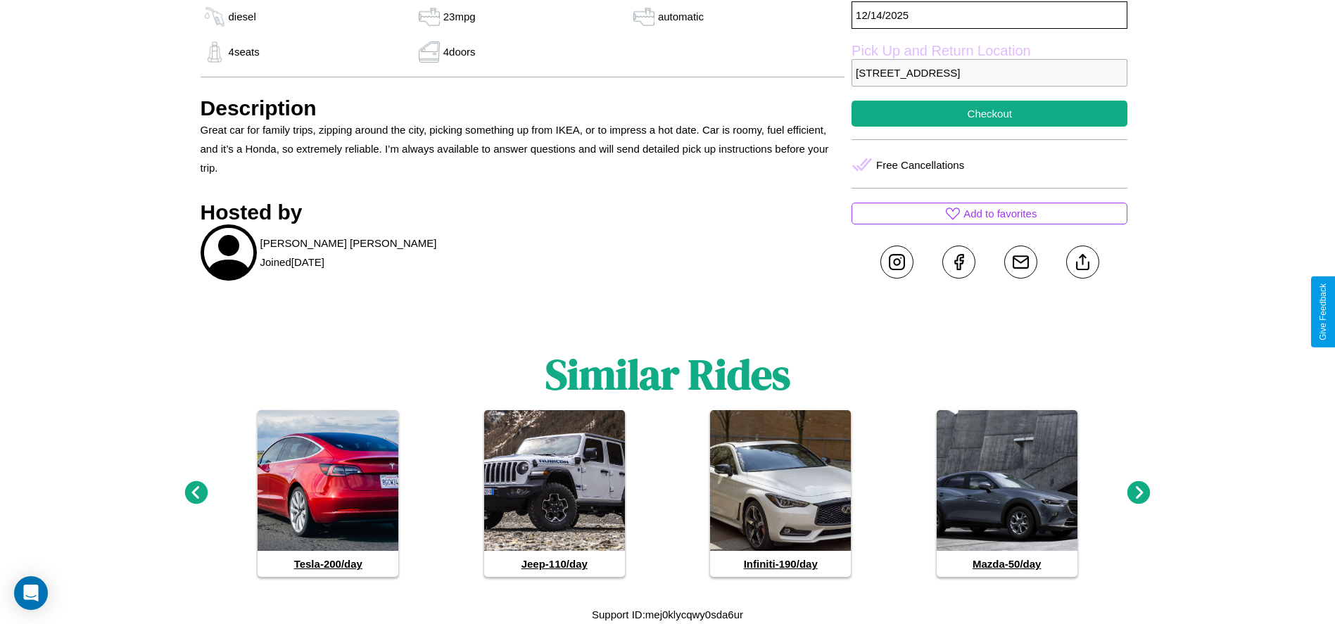
click at [1139, 493] on icon at bounding box center [1139, 493] width 23 height 23
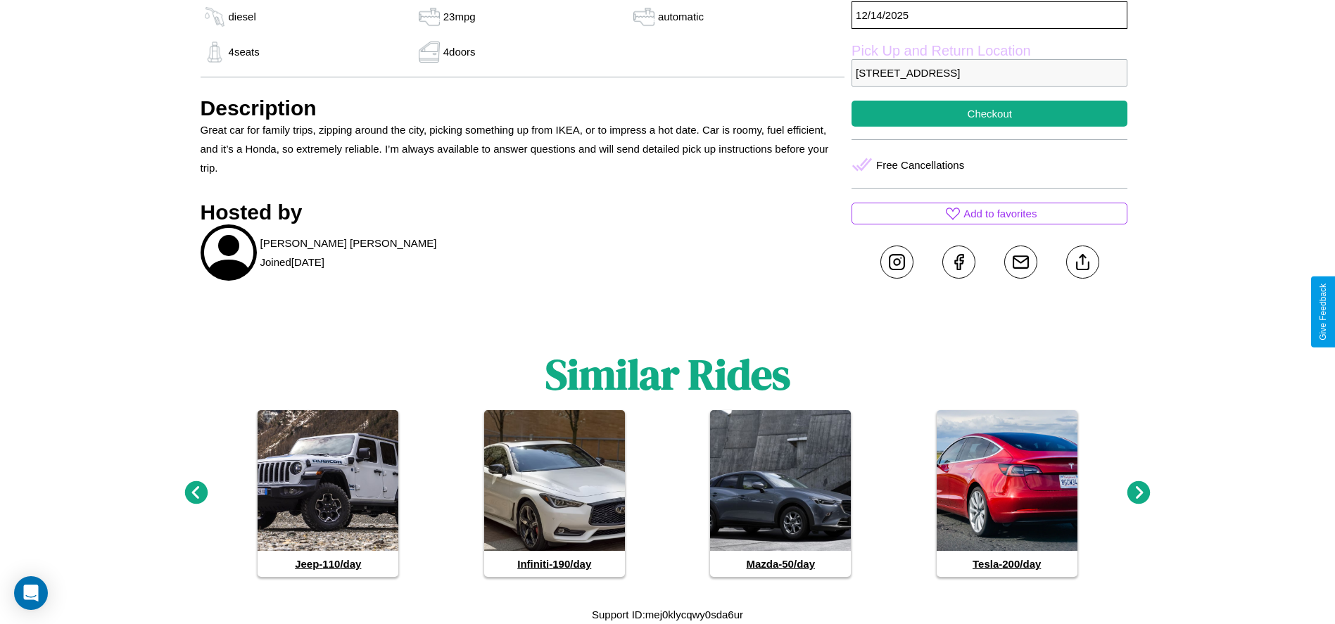
click at [1139, 493] on icon at bounding box center [1139, 493] width 23 height 23
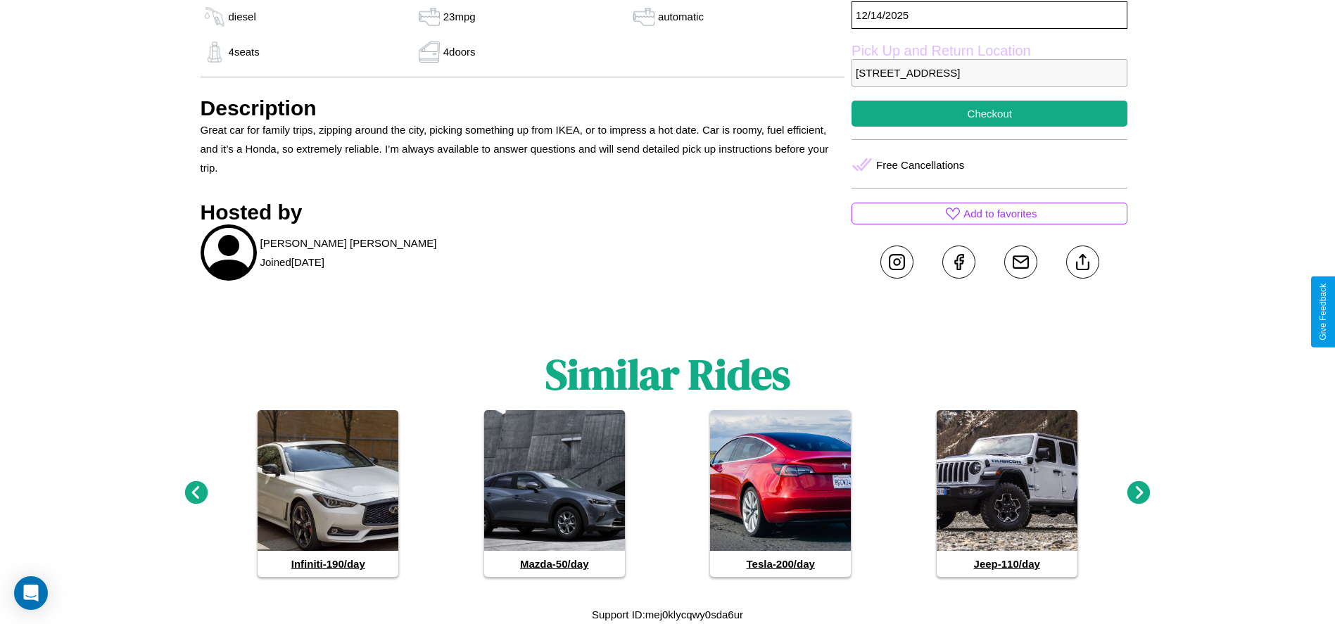
click at [1139, 493] on icon at bounding box center [1139, 493] width 23 height 23
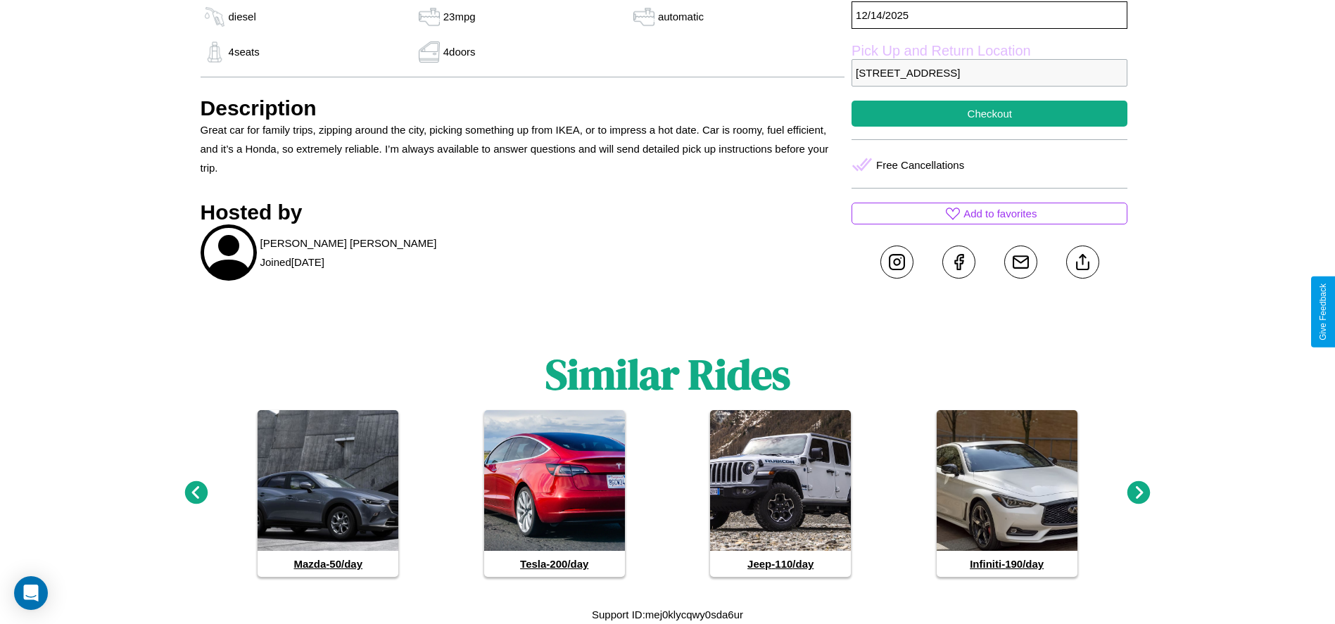
click at [196, 493] on icon at bounding box center [195, 493] width 23 height 23
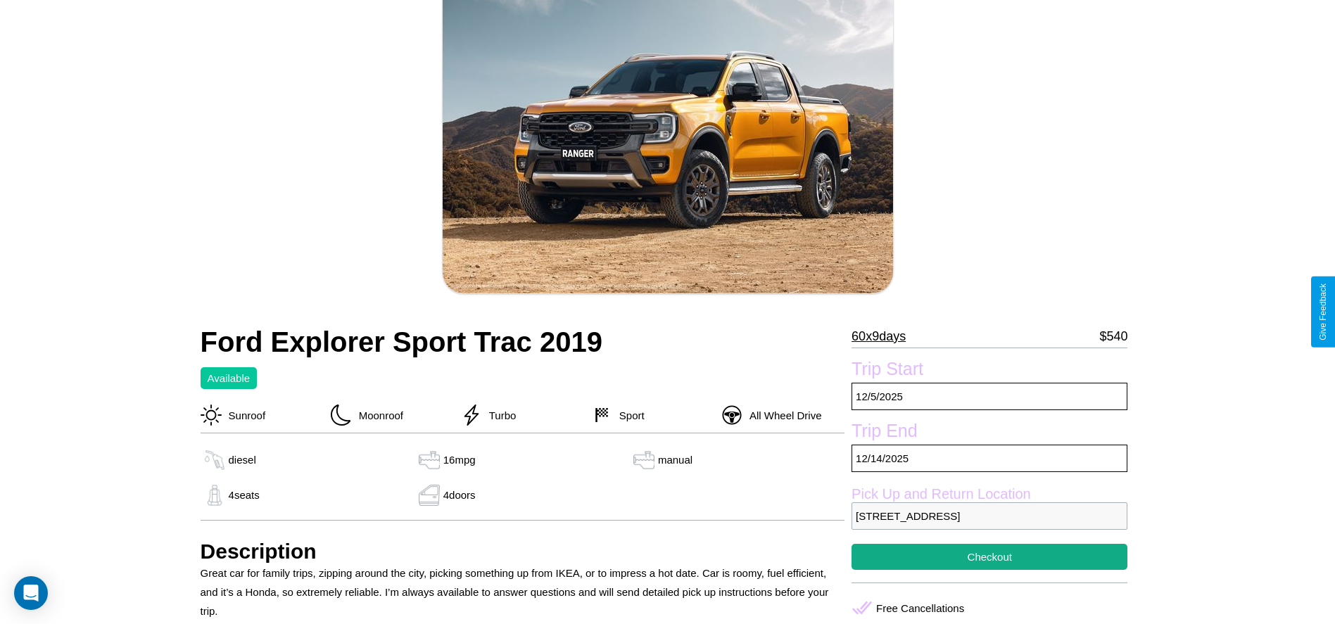
scroll to position [363, 0]
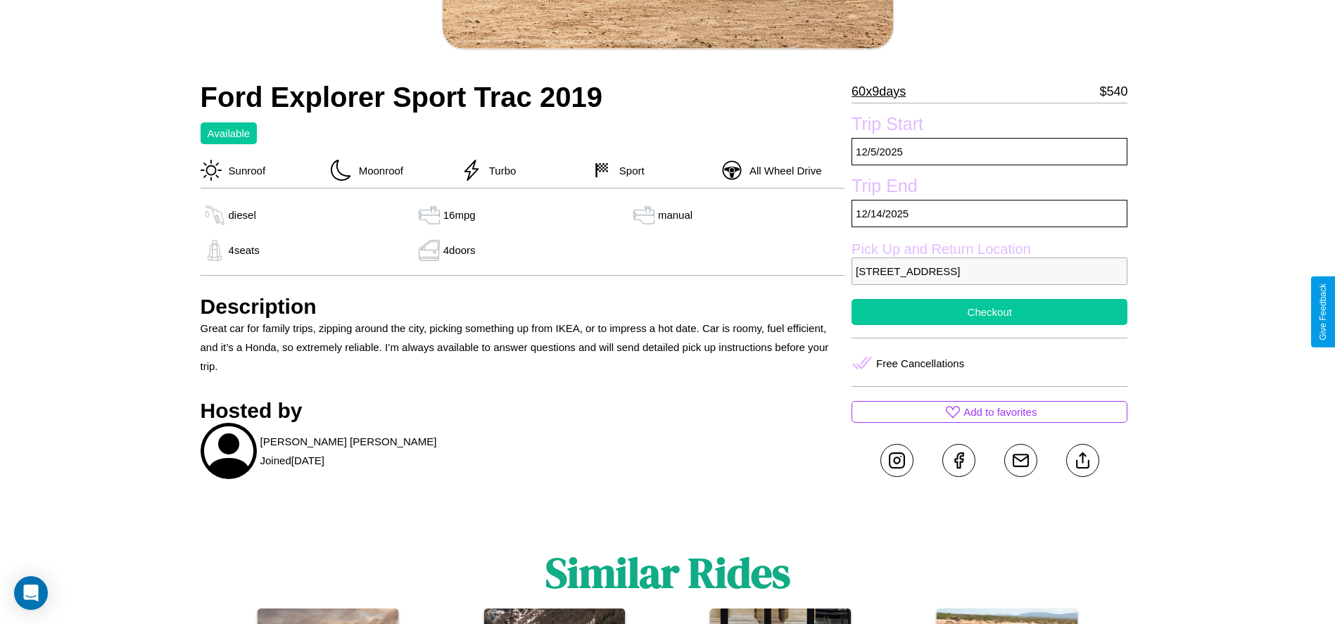
click at [990, 312] on button "Checkout" at bounding box center [990, 312] width 276 height 26
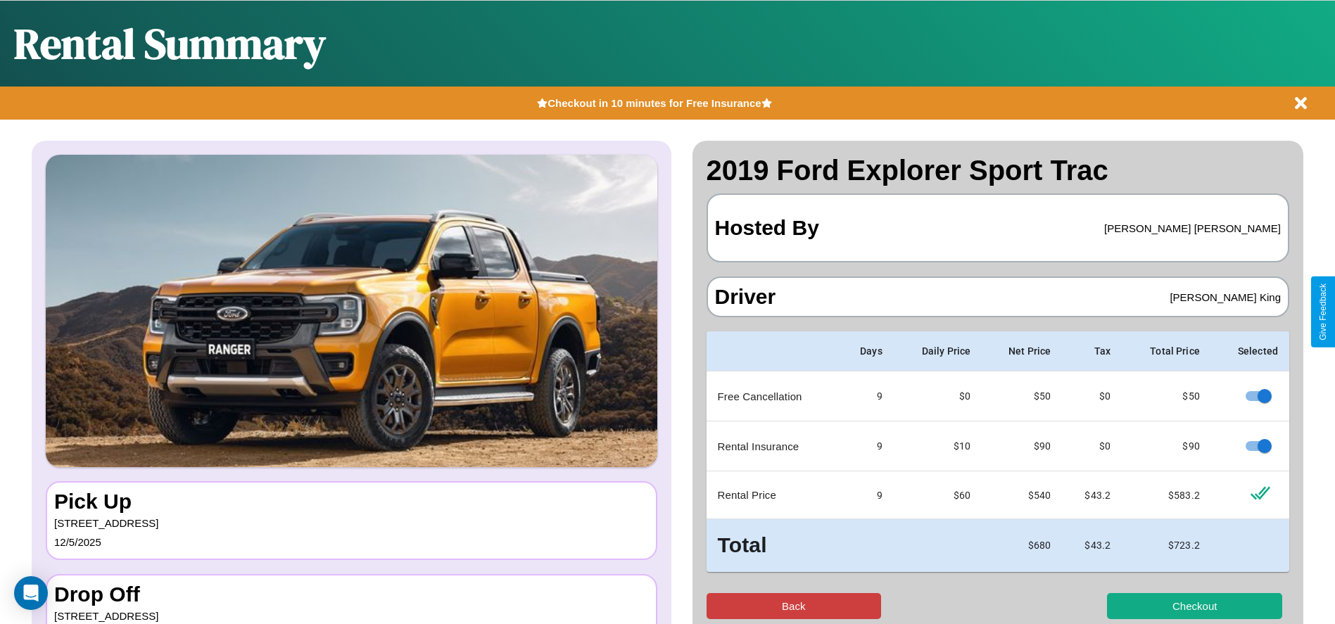
click at [793, 606] on button "Back" at bounding box center [794, 606] width 175 height 26
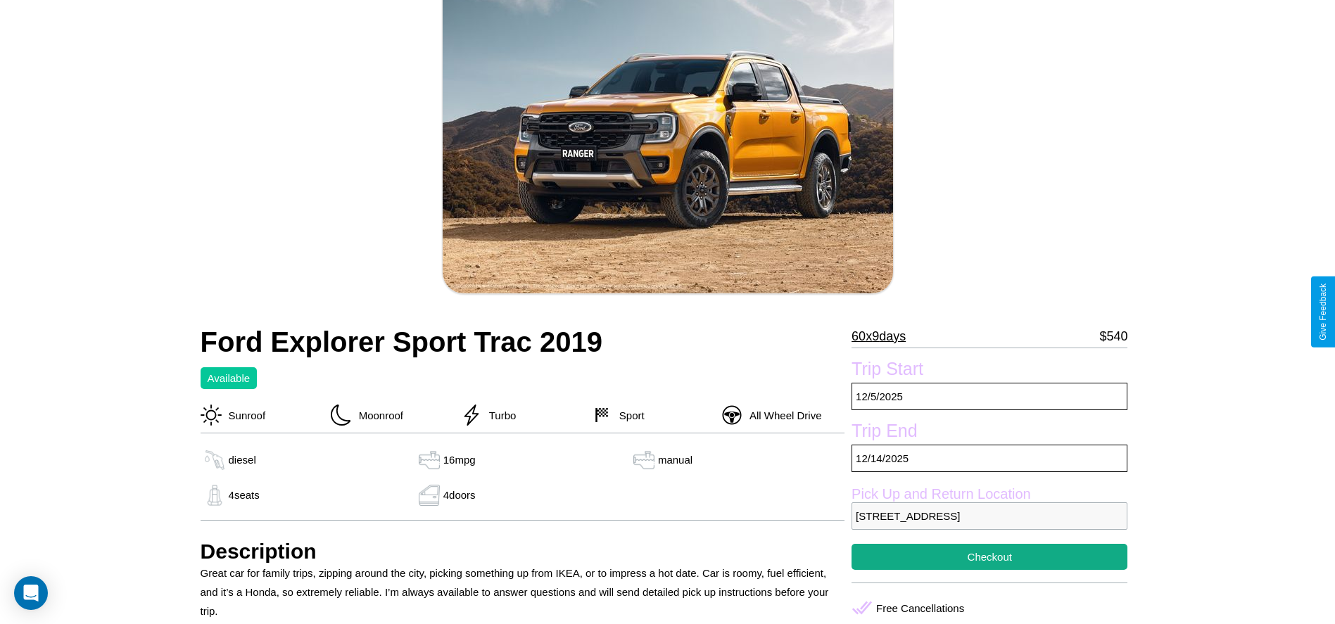
scroll to position [149, 0]
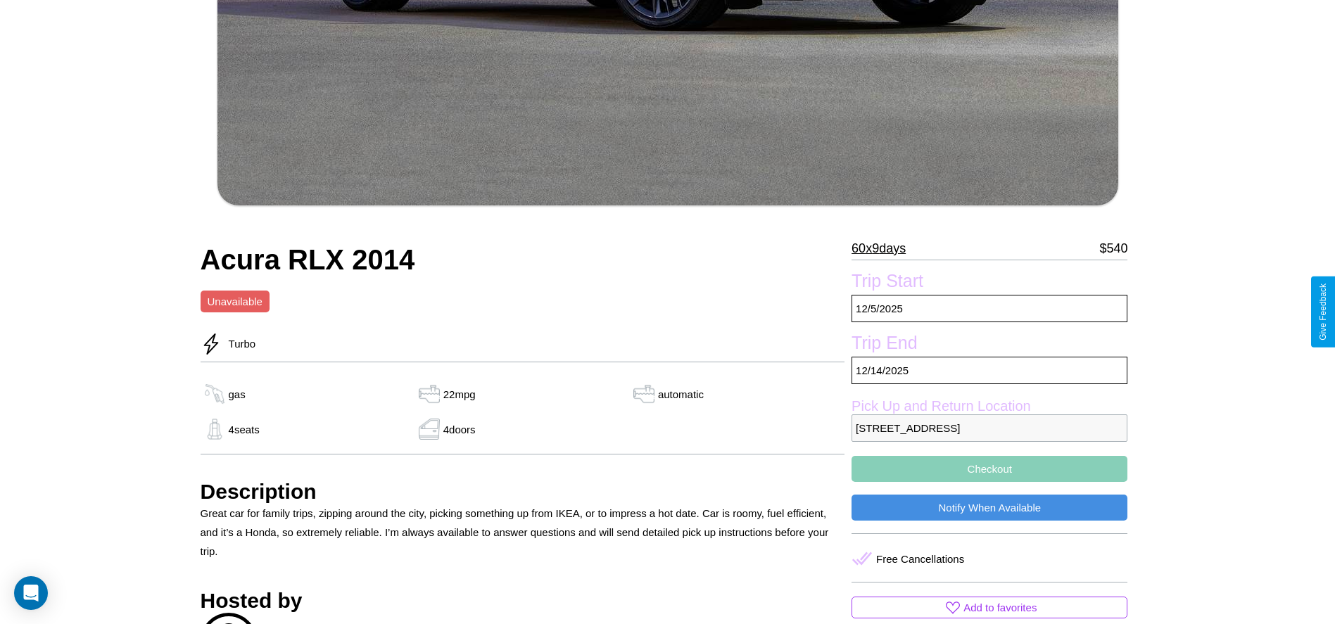
scroll to position [588, 0]
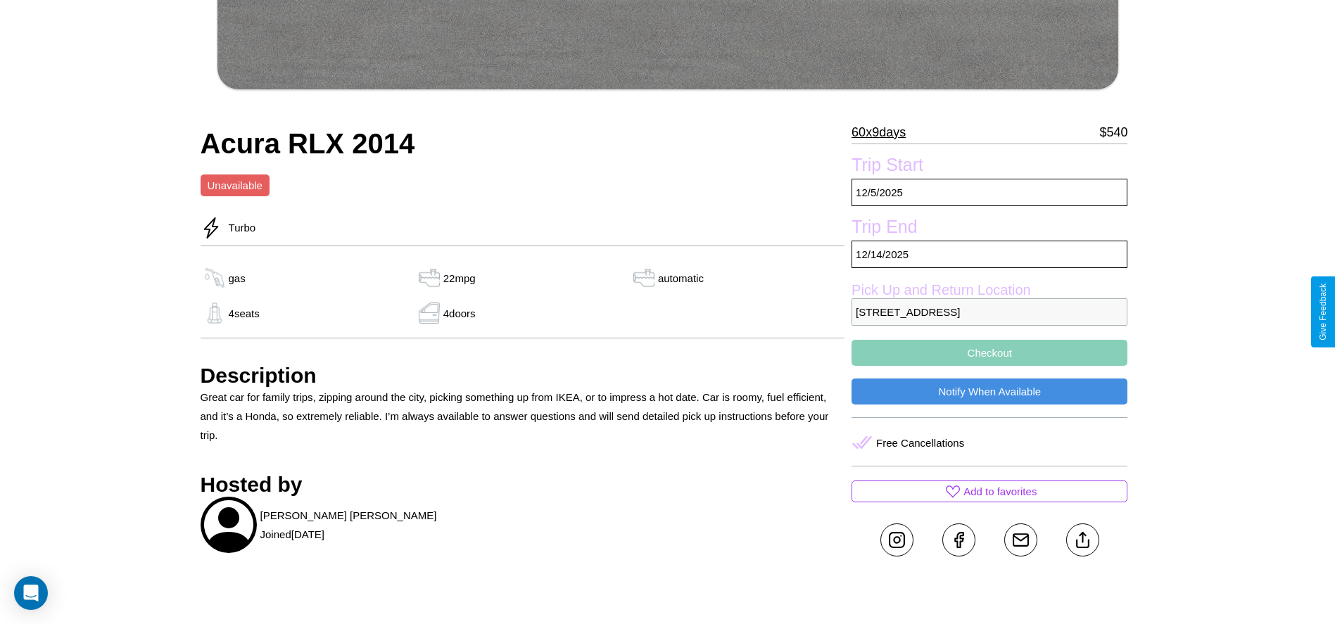
click at [990, 312] on p "4941 Cedar Street London 11586 United Kingdom" at bounding box center [990, 311] width 276 height 27
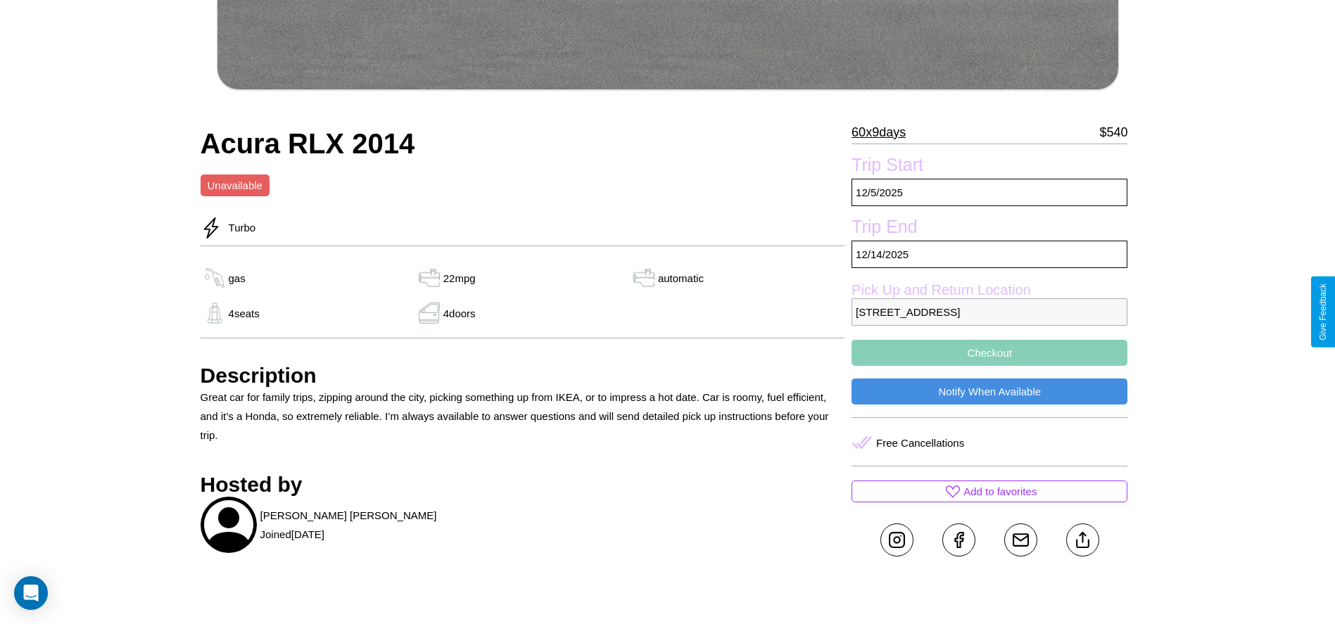
click at [990, 312] on p "4941 Cedar Street London 11586 United Kingdom" at bounding box center [990, 311] width 276 height 27
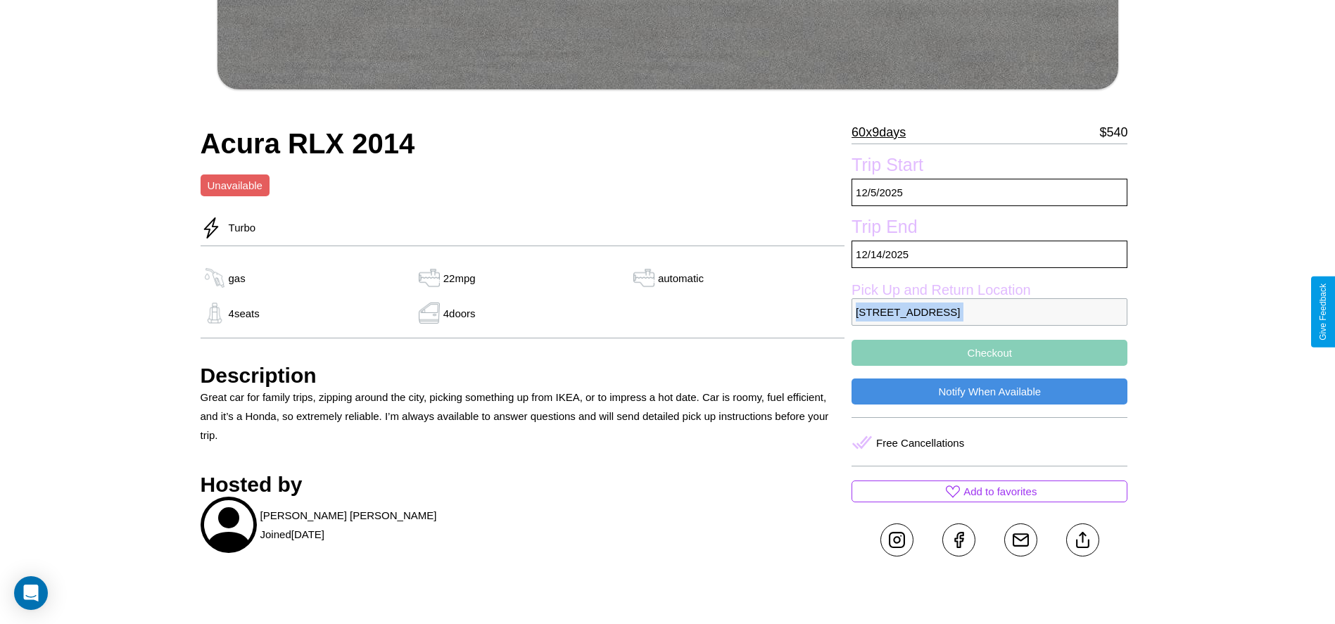
click at [990, 312] on p "4941 Cedar Street London 11586 United Kingdom" at bounding box center [990, 311] width 276 height 27
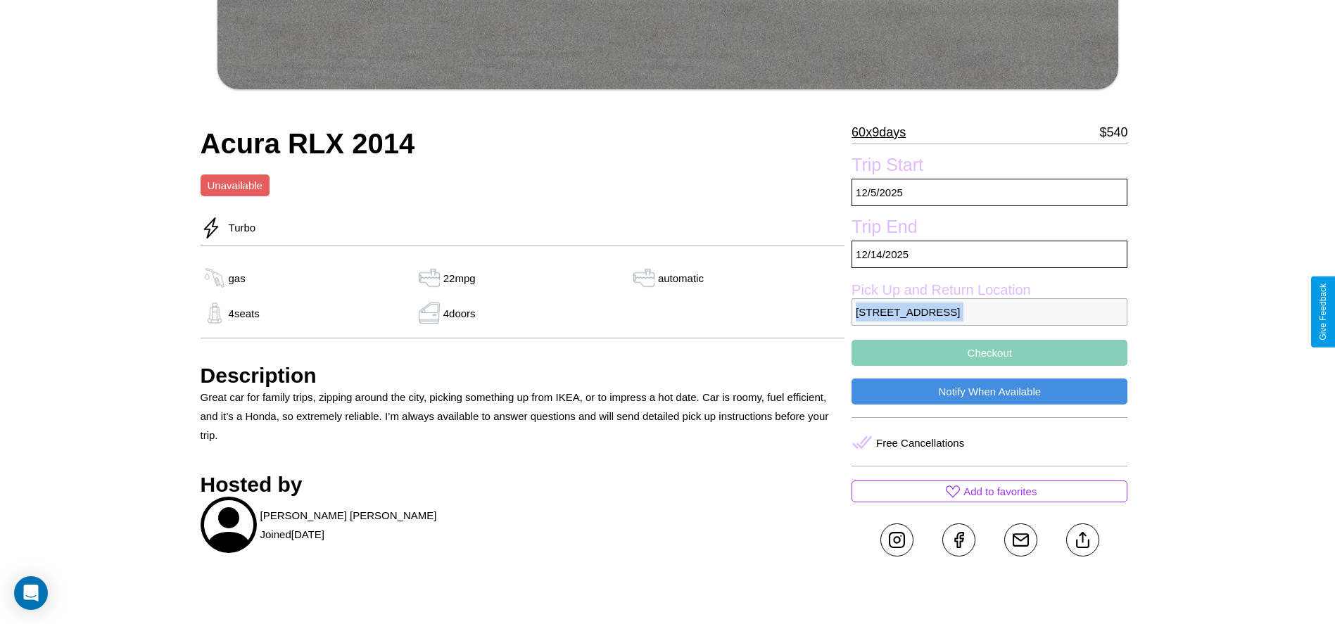
click at [990, 312] on p "4941 Cedar Street London 11586 United Kingdom" at bounding box center [990, 311] width 276 height 27
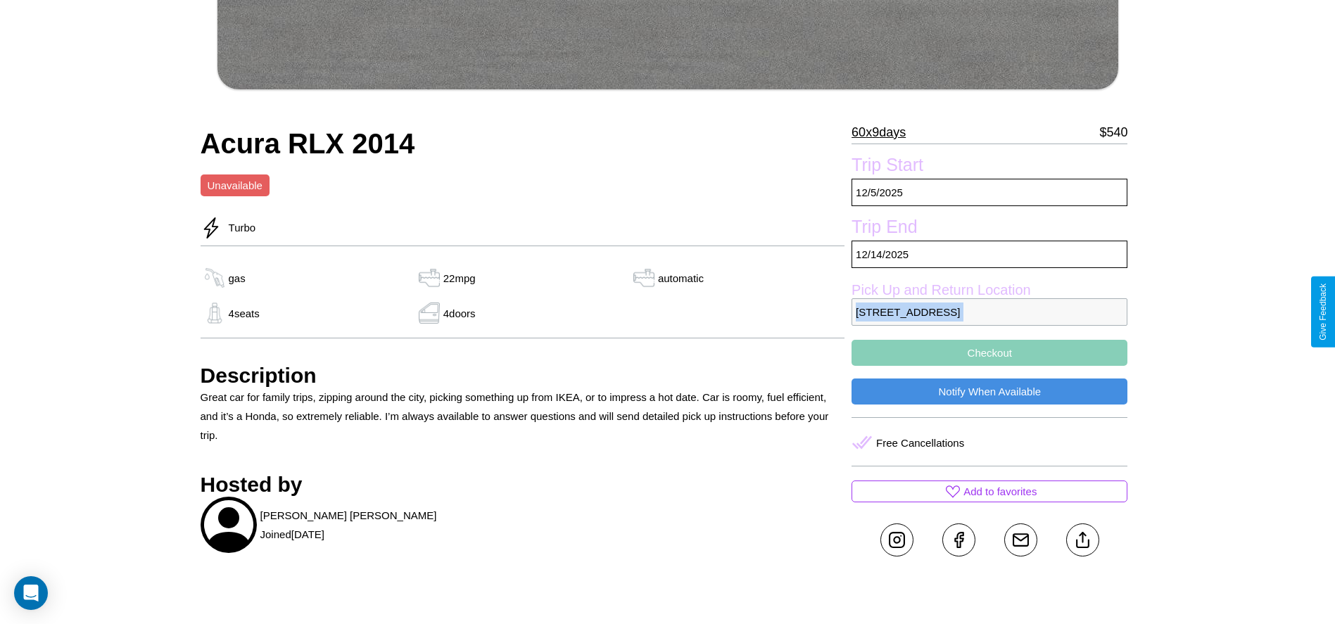
click at [990, 312] on p "4941 Cedar Street London 11586 United Kingdom" at bounding box center [990, 311] width 276 height 27
